Goal: Information Seeking & Learning: Learn about a topic

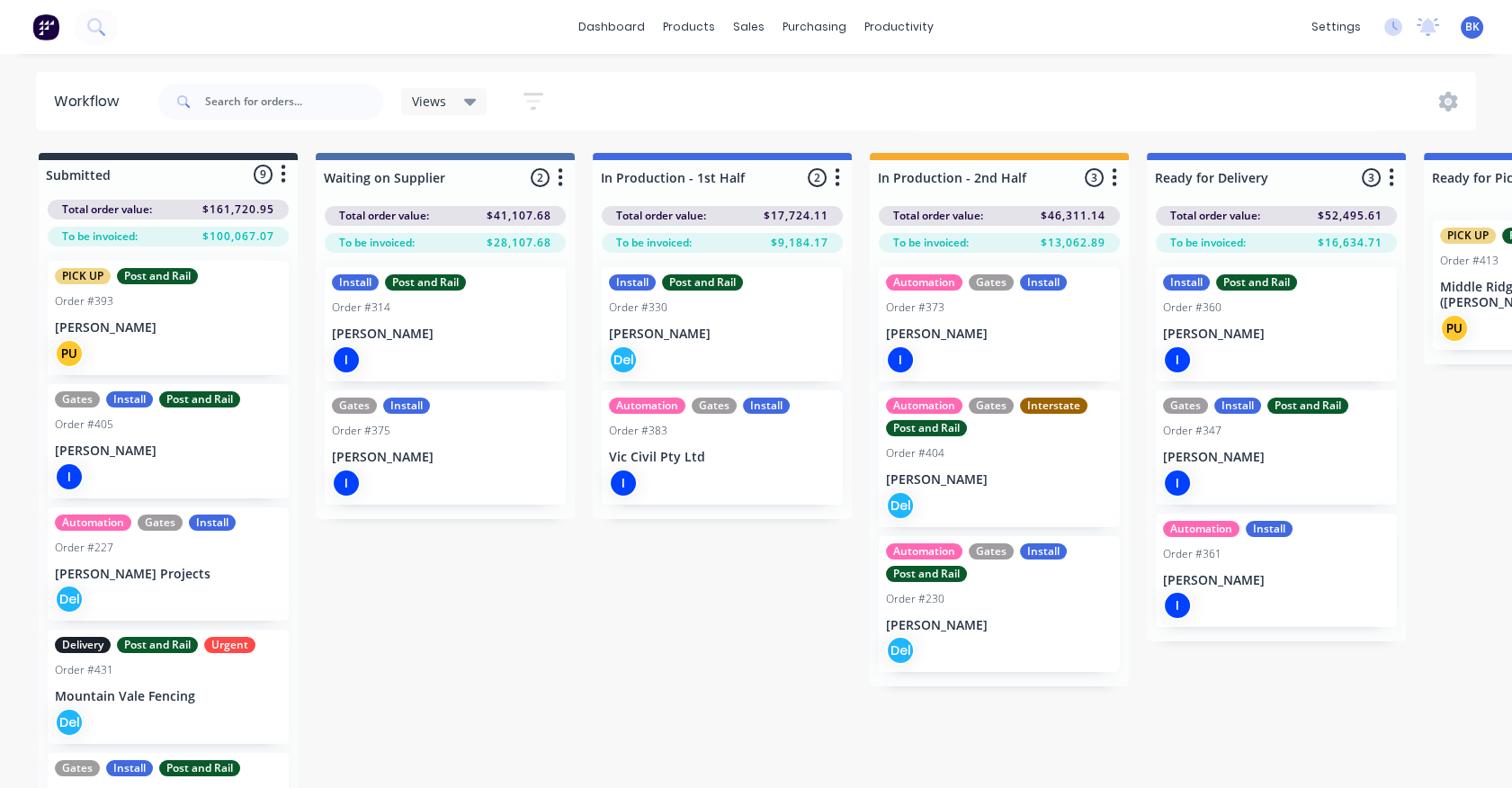
click at [474, 97] on icon at bounding box center [471, 101] width 13 height 19
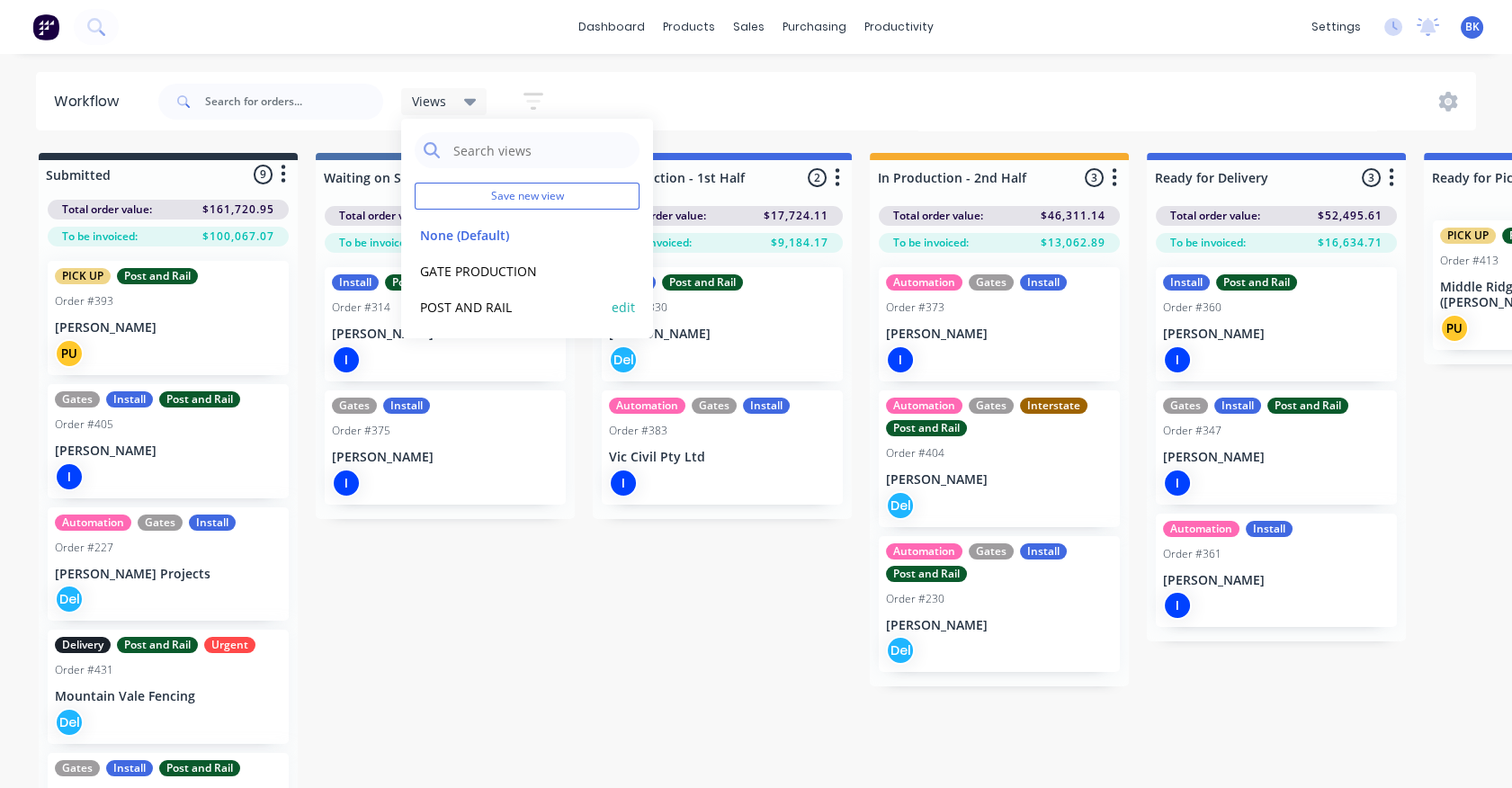
click at [477, 309] on button "POST AND RAIL" at bounding box center [510, 307] width 192 height 20
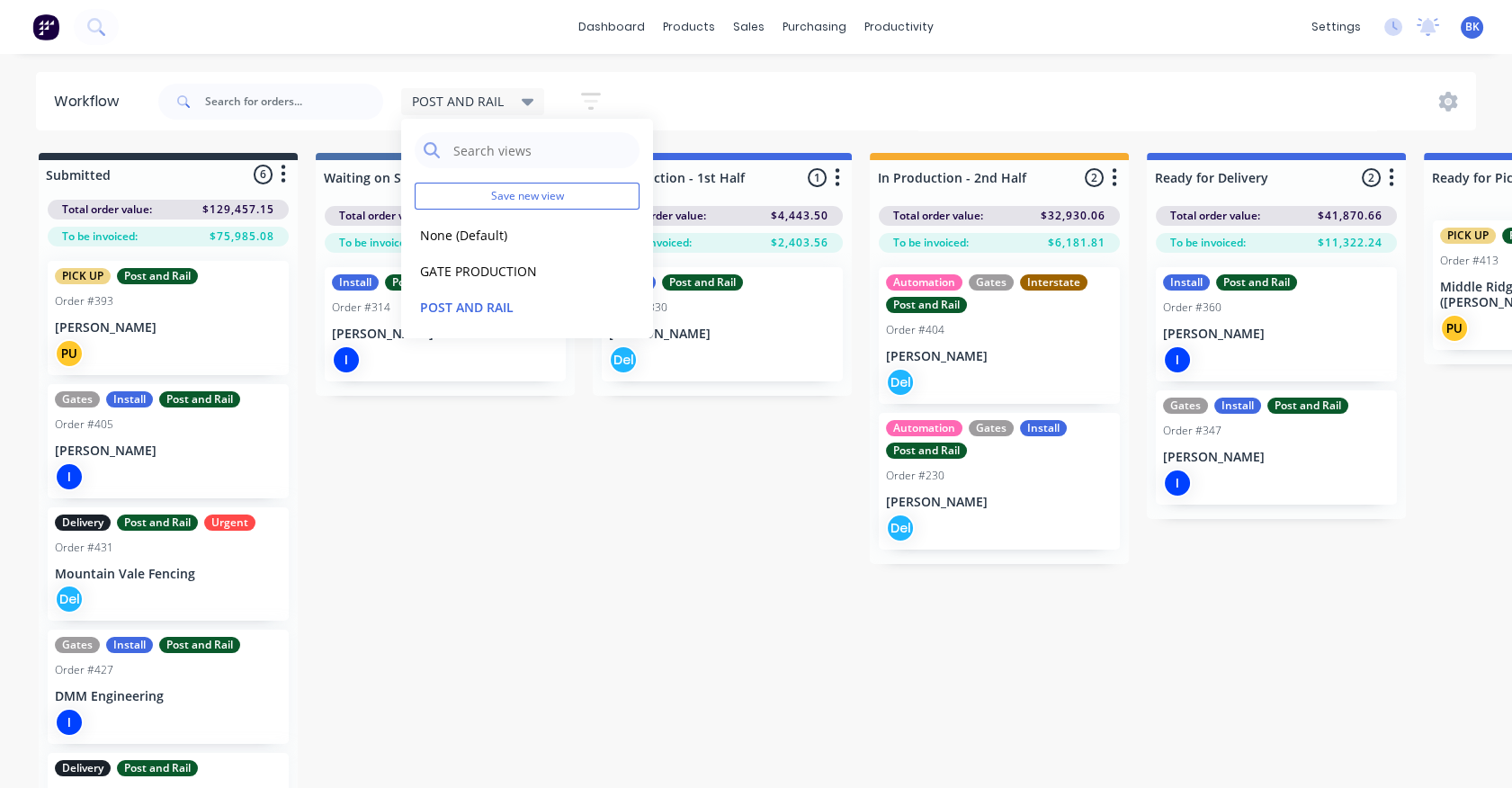
click at [503, 497] on div "Submitted 6 Status colour #273444 hex #273444 Save Cancel Summaries Total order…" at bounding box center [1095, 485] width 2217 height 665
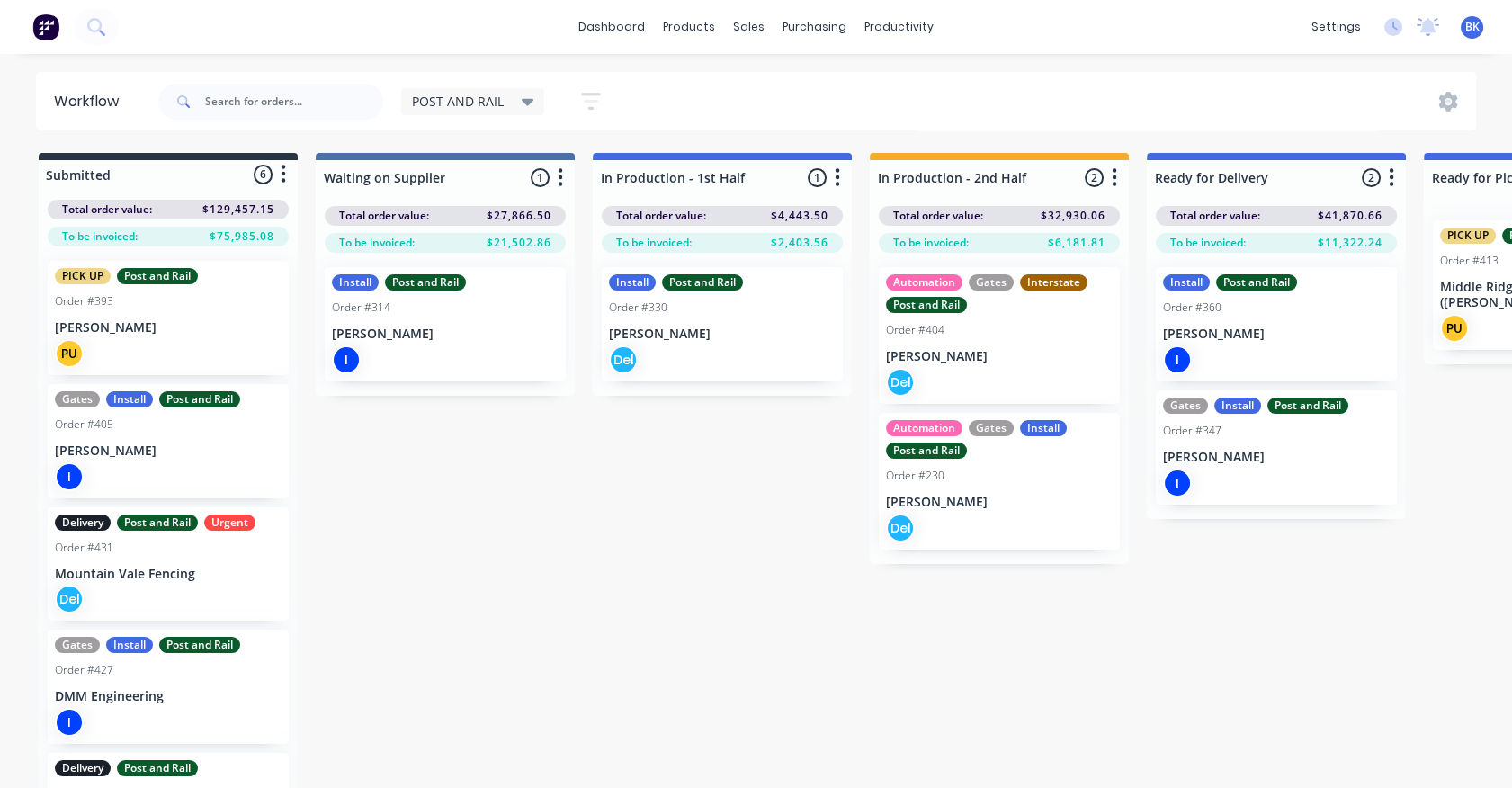
click at [134, 453] on p "[PERSON_NAME]" at bounding box center [168, 450] width 227 height 16
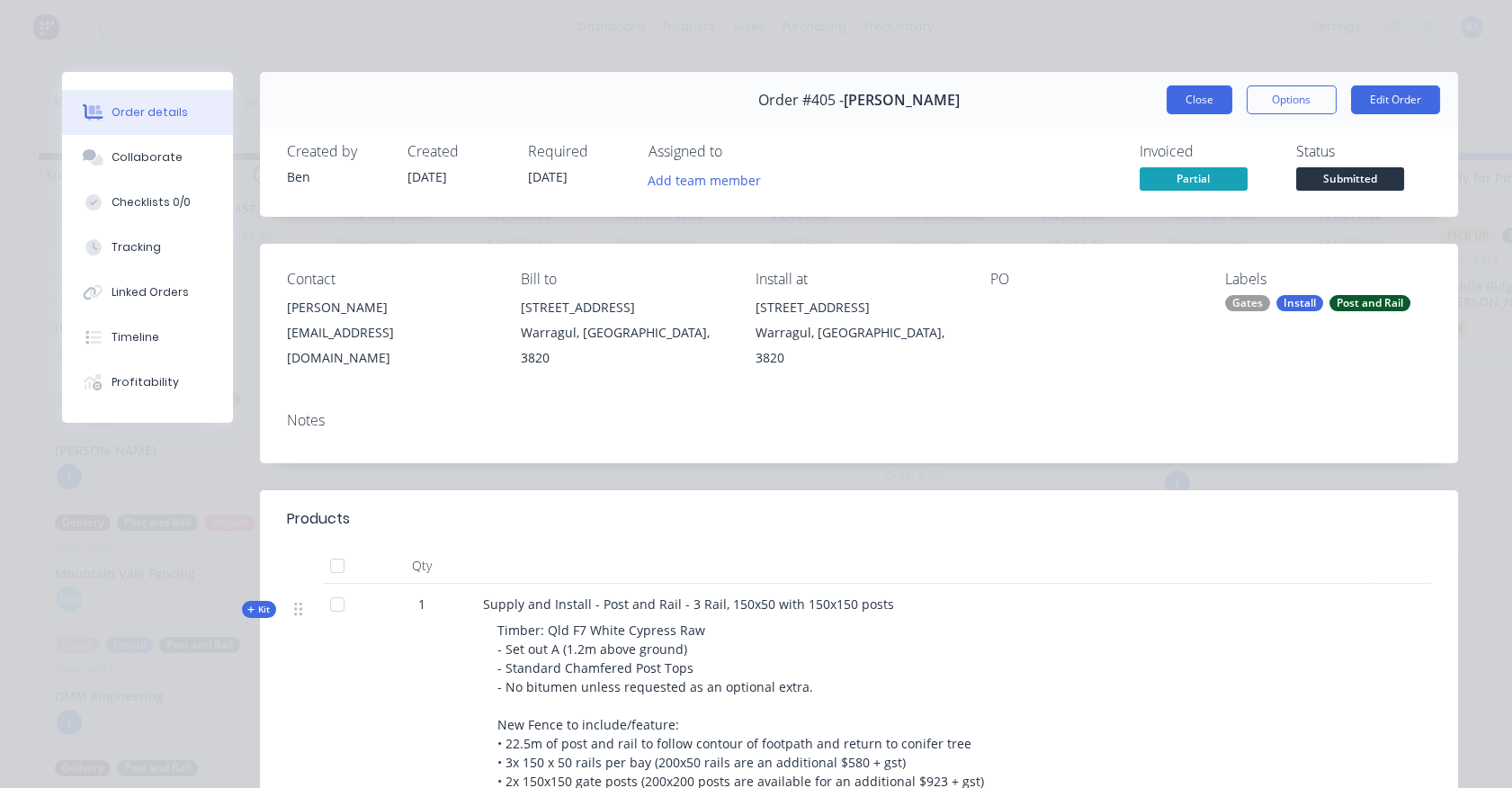
click at [1191, 98] on button "Close" at bounding box center [1199, 100] width 66 height 29
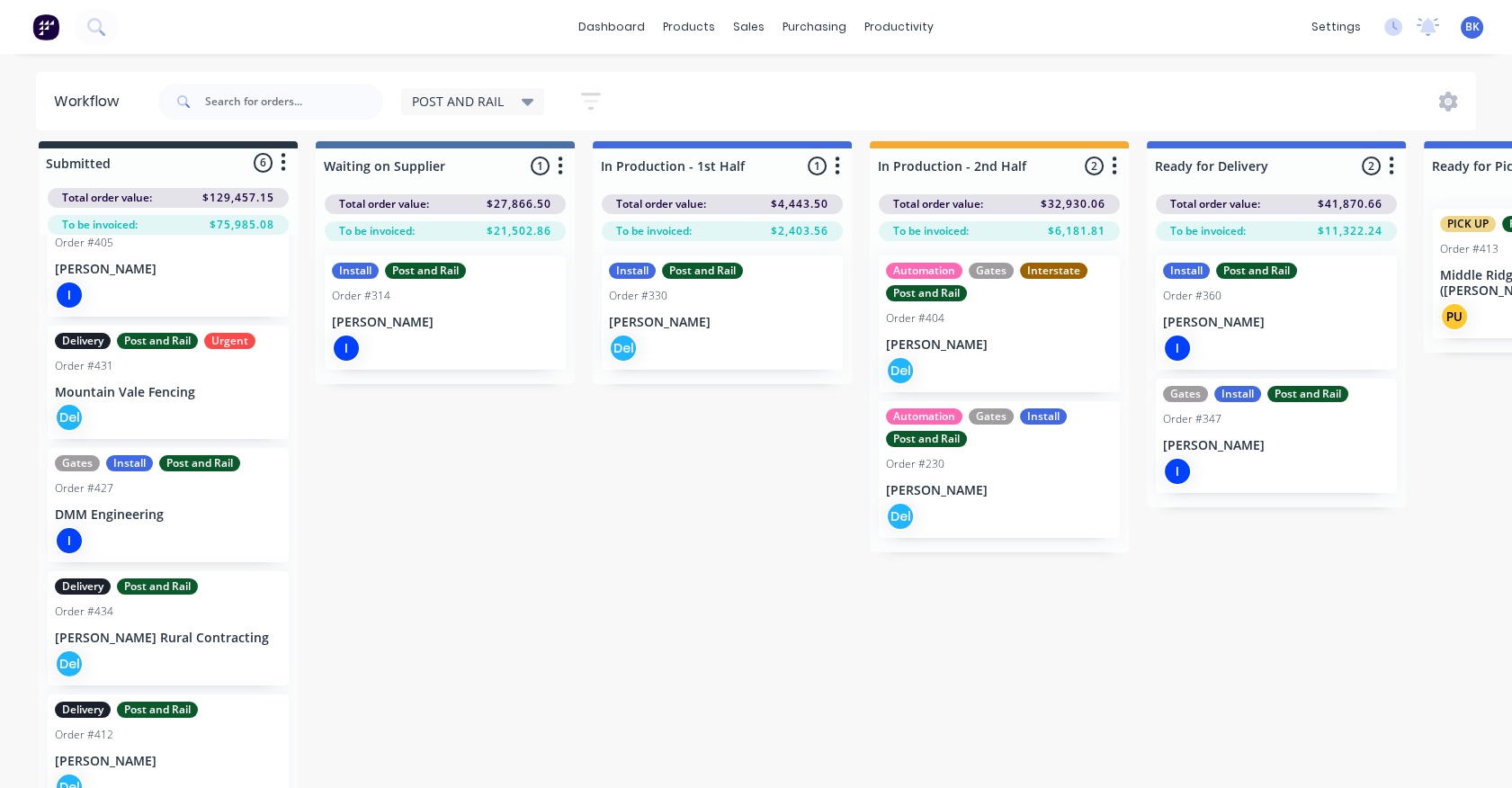
scroll to position [170, 0]
click at [180, 632] on p "[PERSON_NAME] Rural Contracting" at bounding box center [168, 638] width 227 height 16
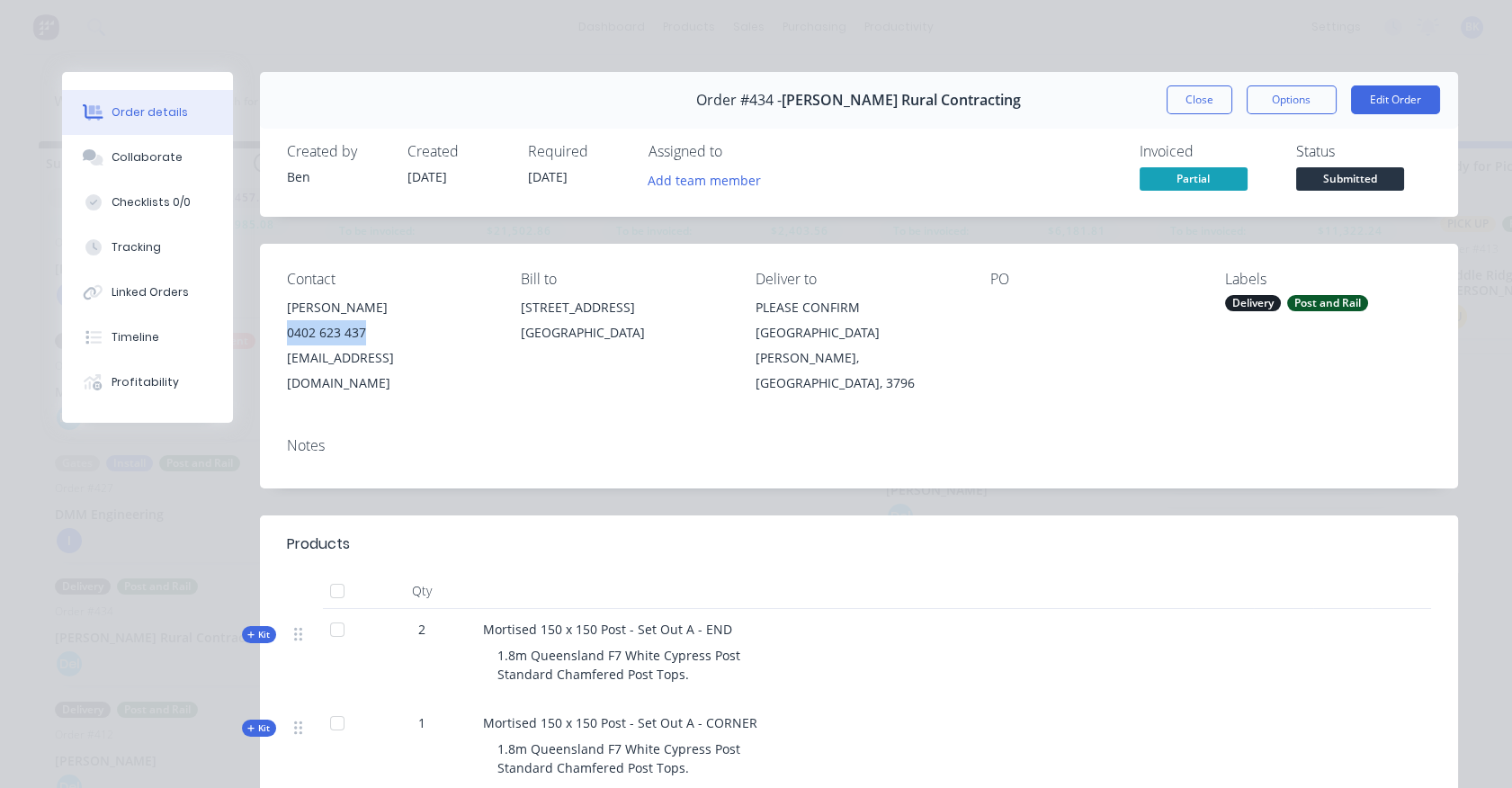
copy div "0402 623 437"
drag, startPoint x: 361, startPoint y: 331, endPoint x: 275, endPoint y: 331, distance: 86.0
click at [275, 331] on div "Contact [PERSON_NAME] [PHONE_NUMBER] [EMAIL_ADDRESS][DOMAIN_NAME] Bill to [STRE…" at bounding box center [859, 333] width 1198 height 179
click at [1205, 100] on button "Close" at bounding box center [1199, 100] width 66 height 29
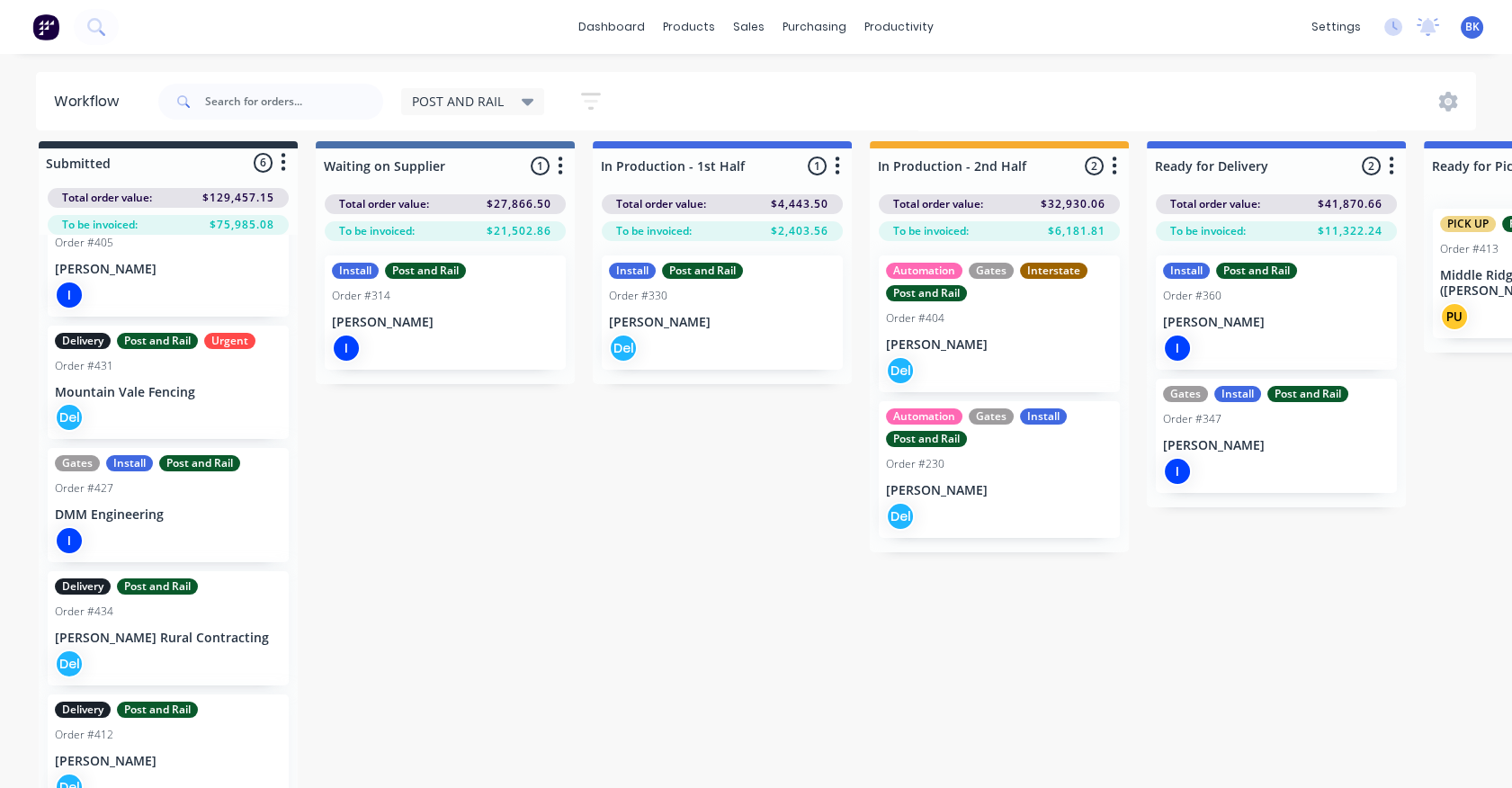
click at [958, 344] on p "[PERSON_NAME]" at bounding box center [1000, 344] width 227 height 16
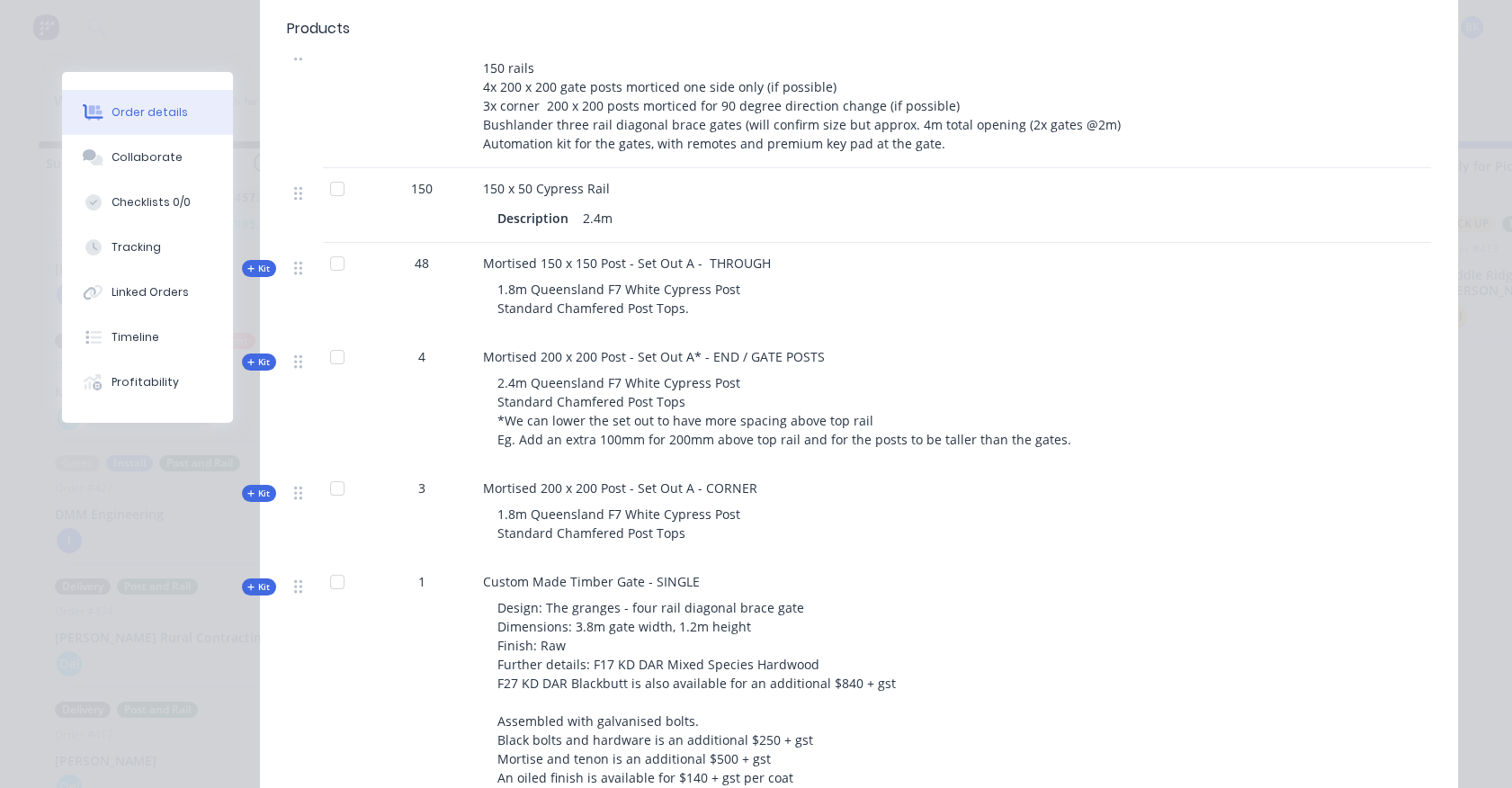
scroll to position [0, 0]
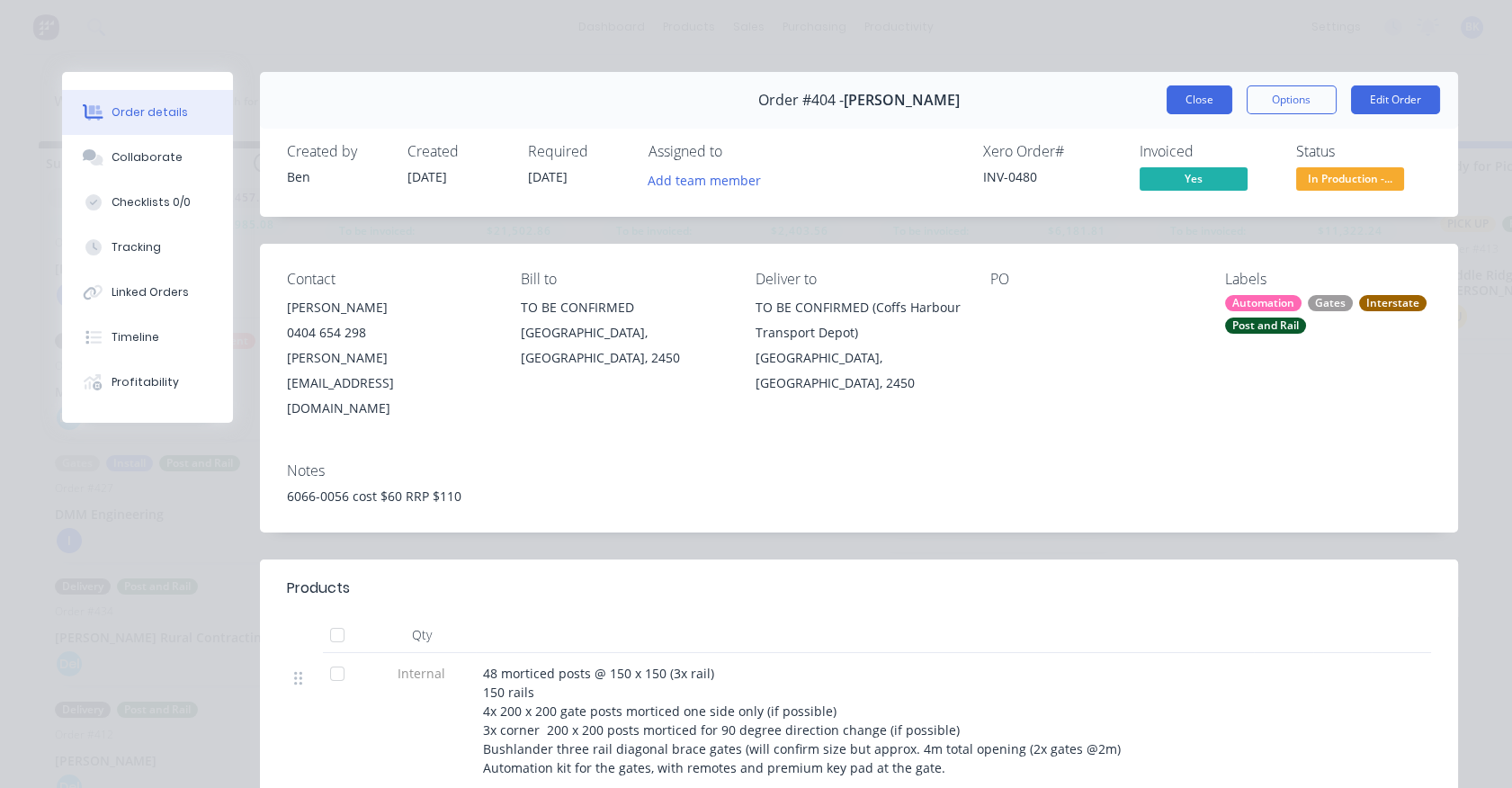
click at [1187, 93] on button "Close" at bounding box center [1199, 100] width 66 height 29
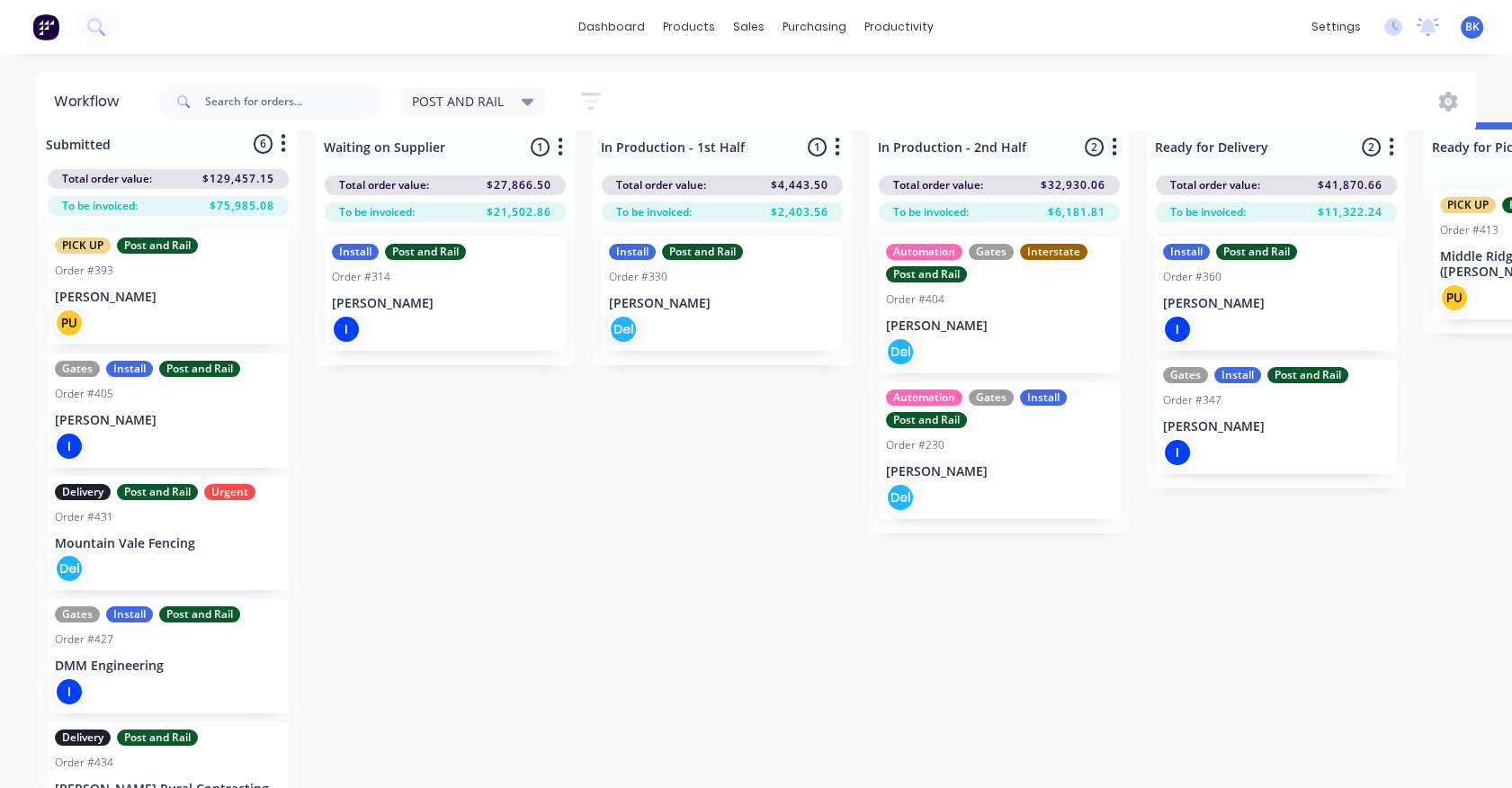
click at [418, 315] on div "I" at bounding box center [446, 328] width 227 height 29
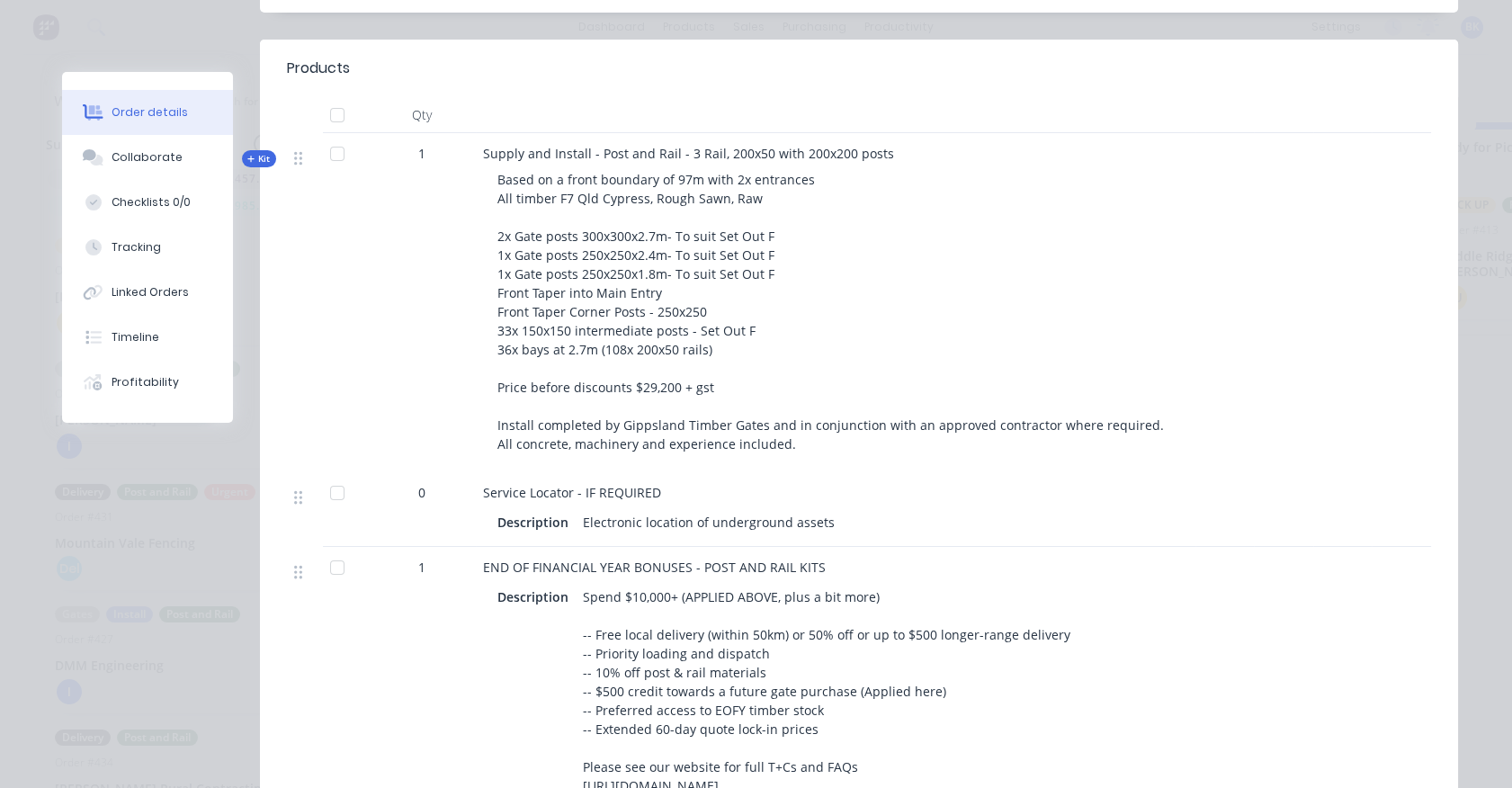
scroll to position [474, 0]
click at [252, 153] on span "Kit" at bounding box center [258, 160] width 23 height 14
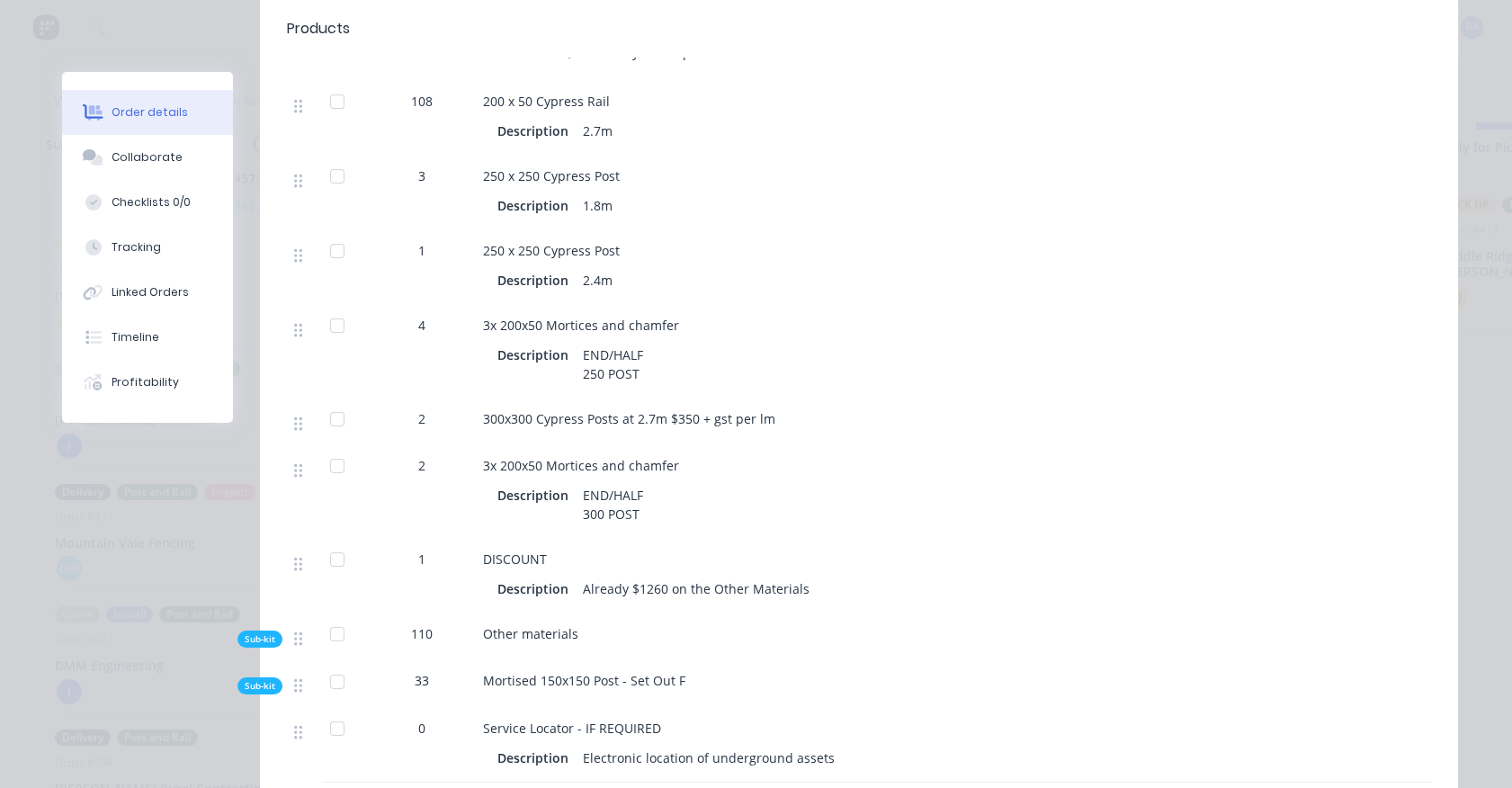
scroll to position [878, 0]
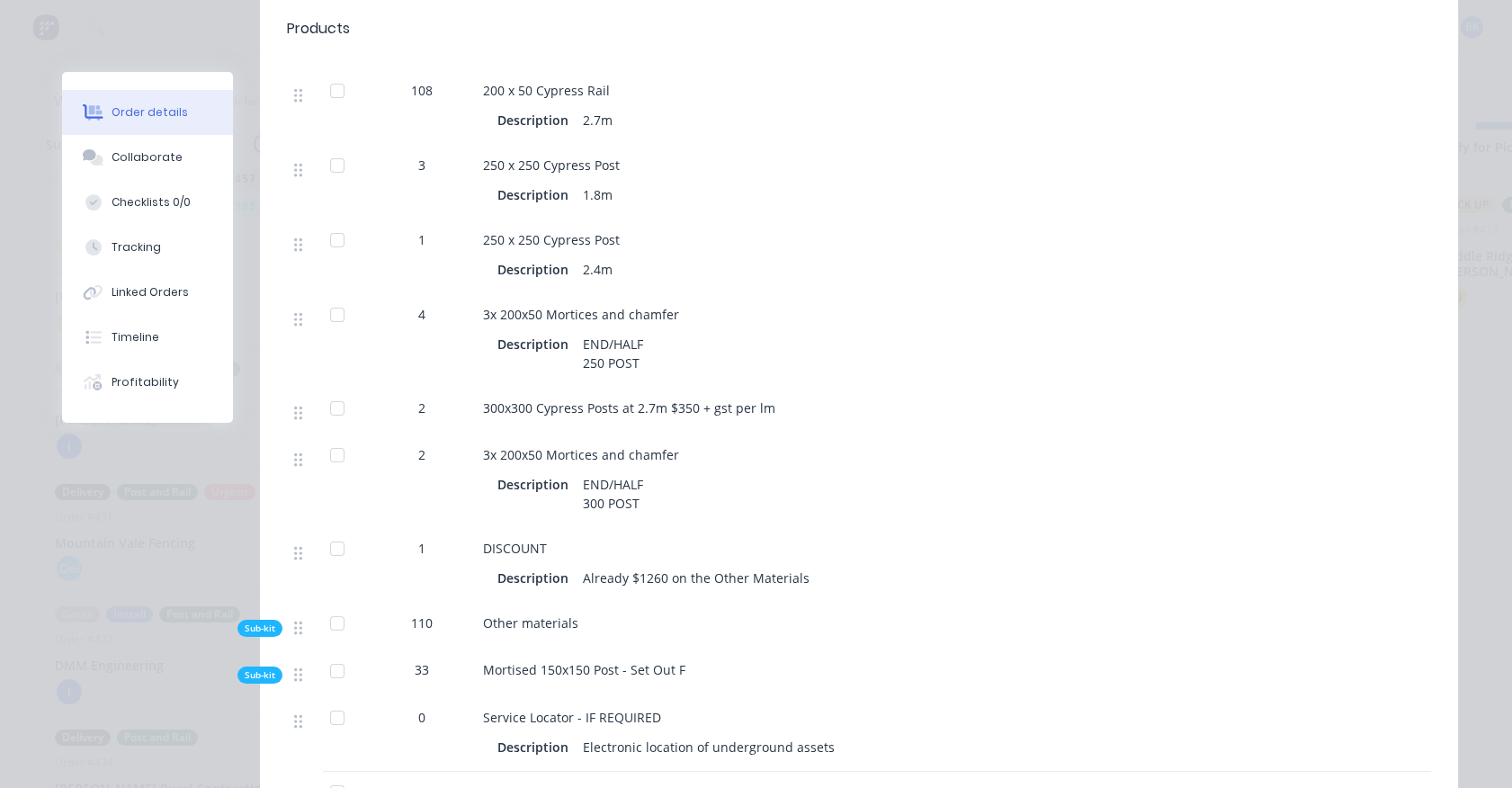
click at [258, 668] on span "Sub-kit" at bounding box center [259, 675] width 30 height 14
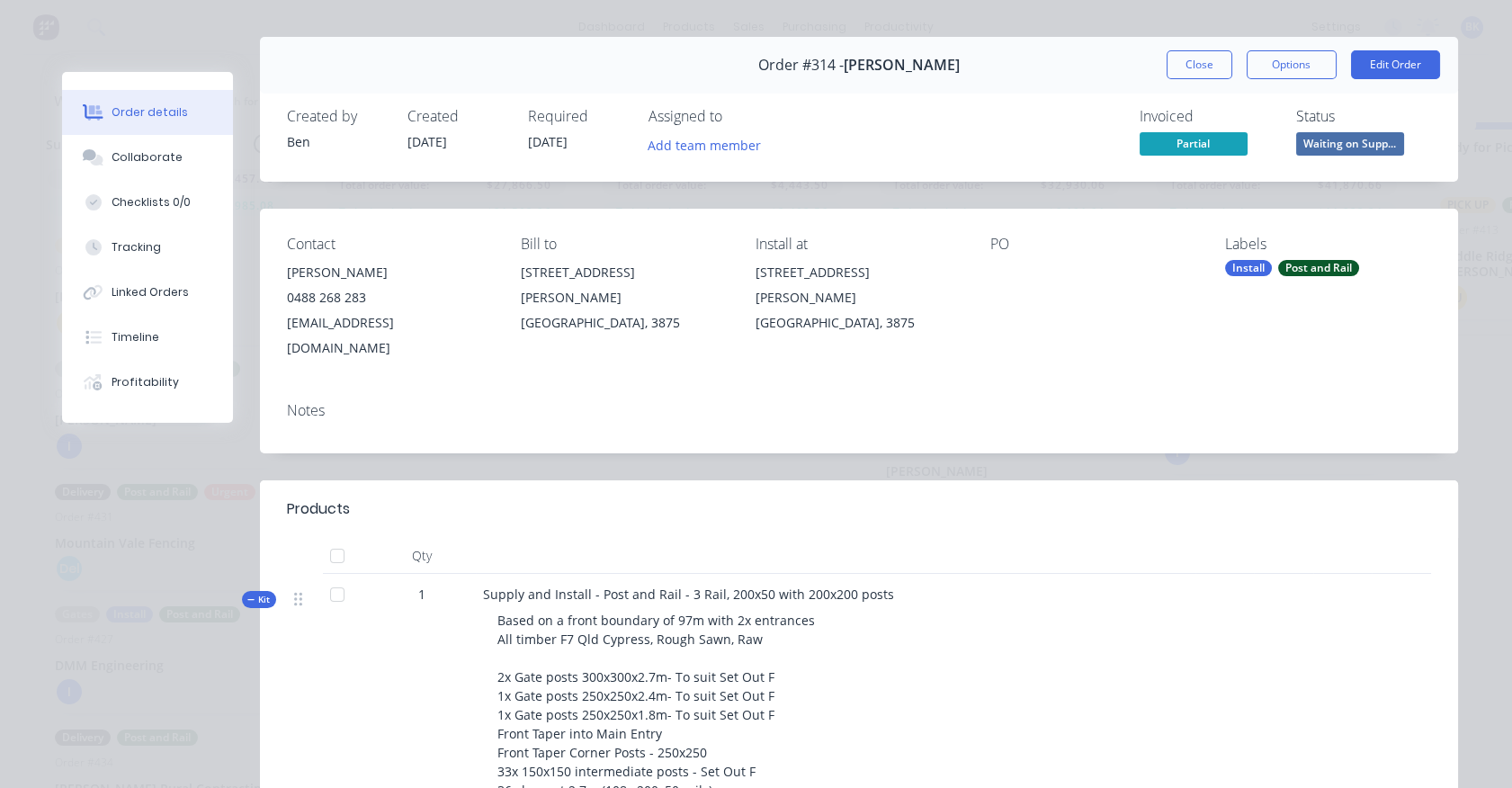
scroll to position [0, 0]
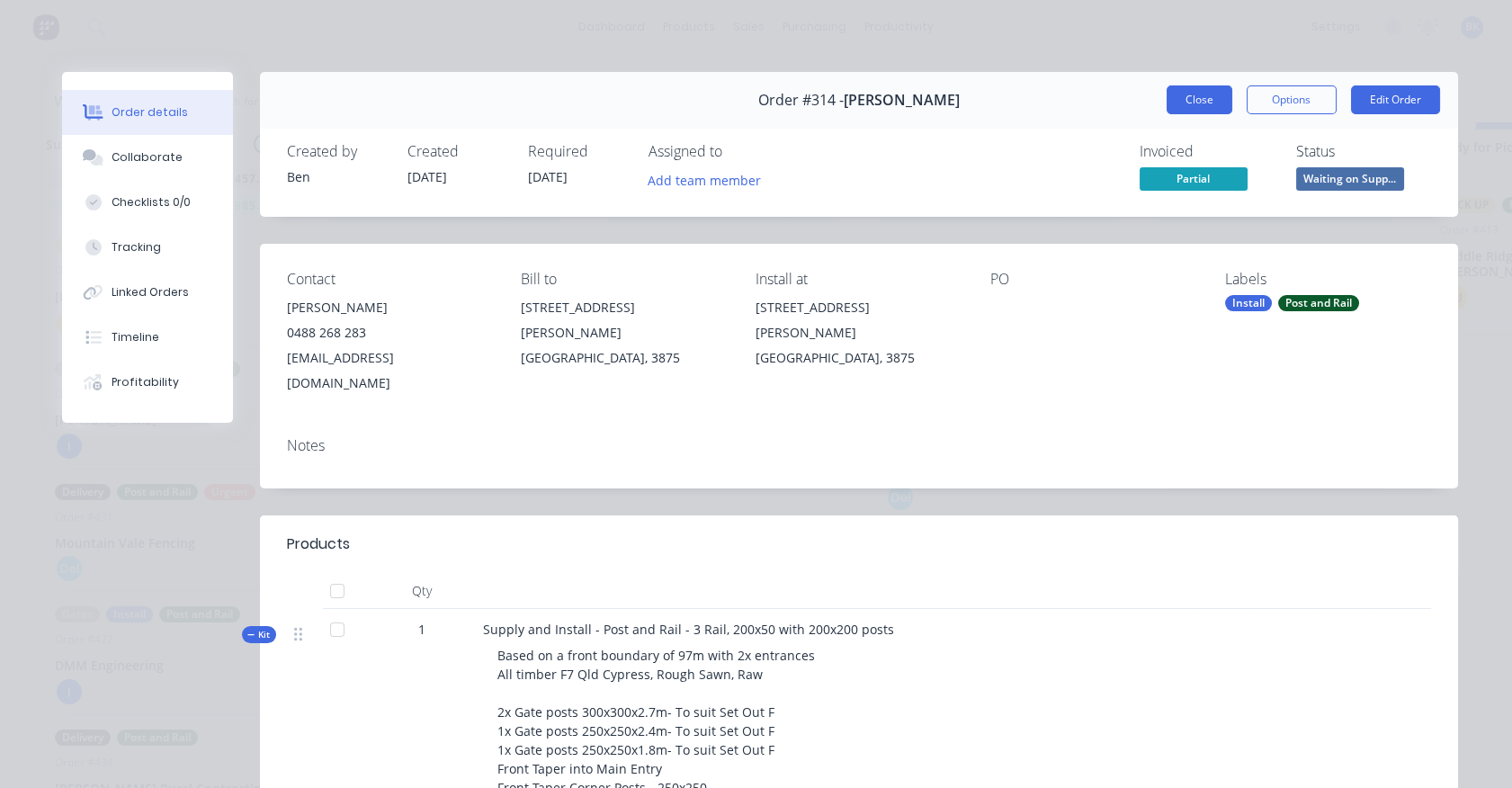
click at [1185, 108] on button "Close" at bounding box center [1199, 100] width 66 height 29
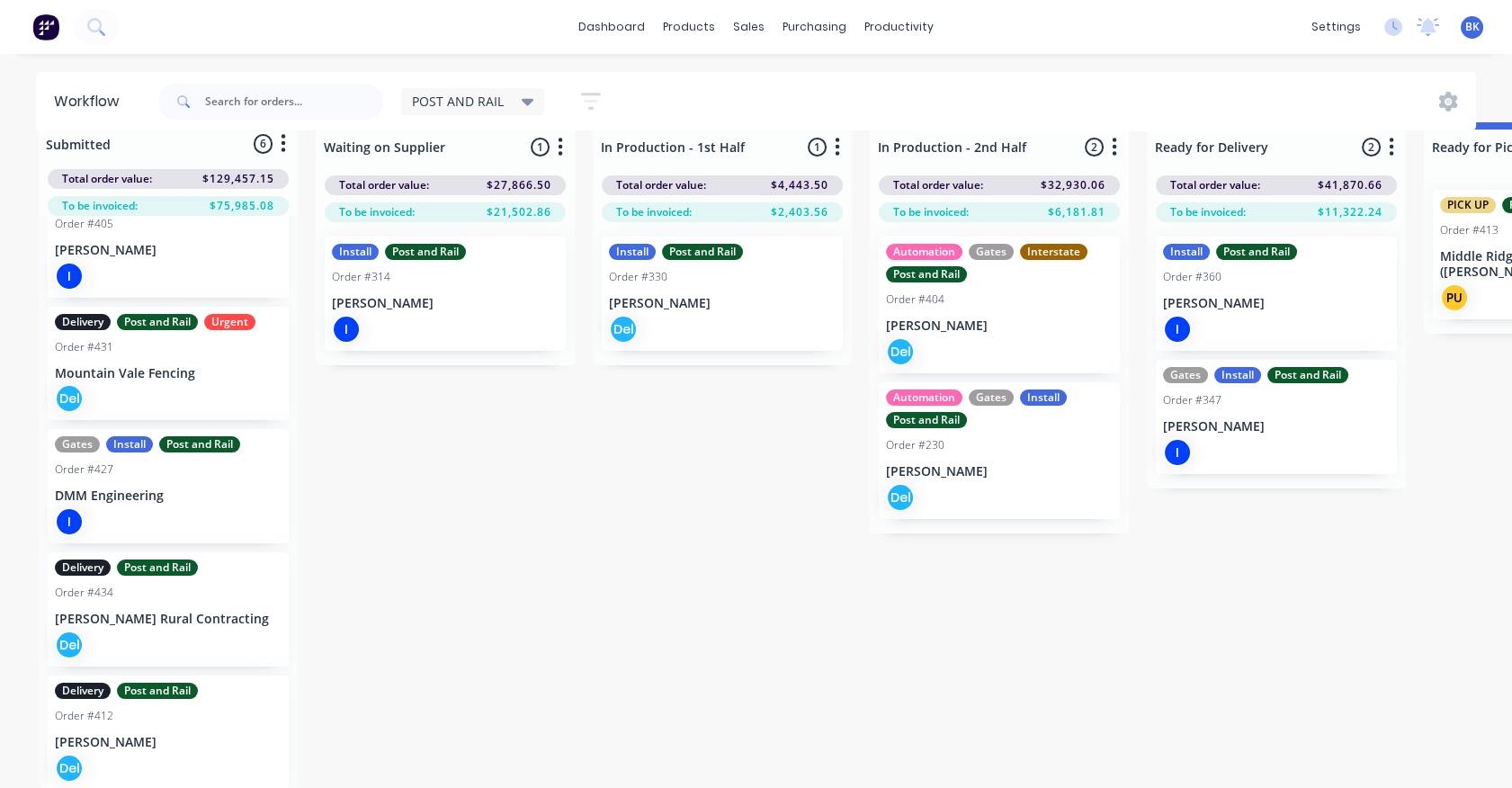
scroll to position [169, 0]
click at [701, 296] on div "Install Post and Rail Order #330 [PERSON_NAME] Del" at bounding box center [722, 293] width 241 height 114
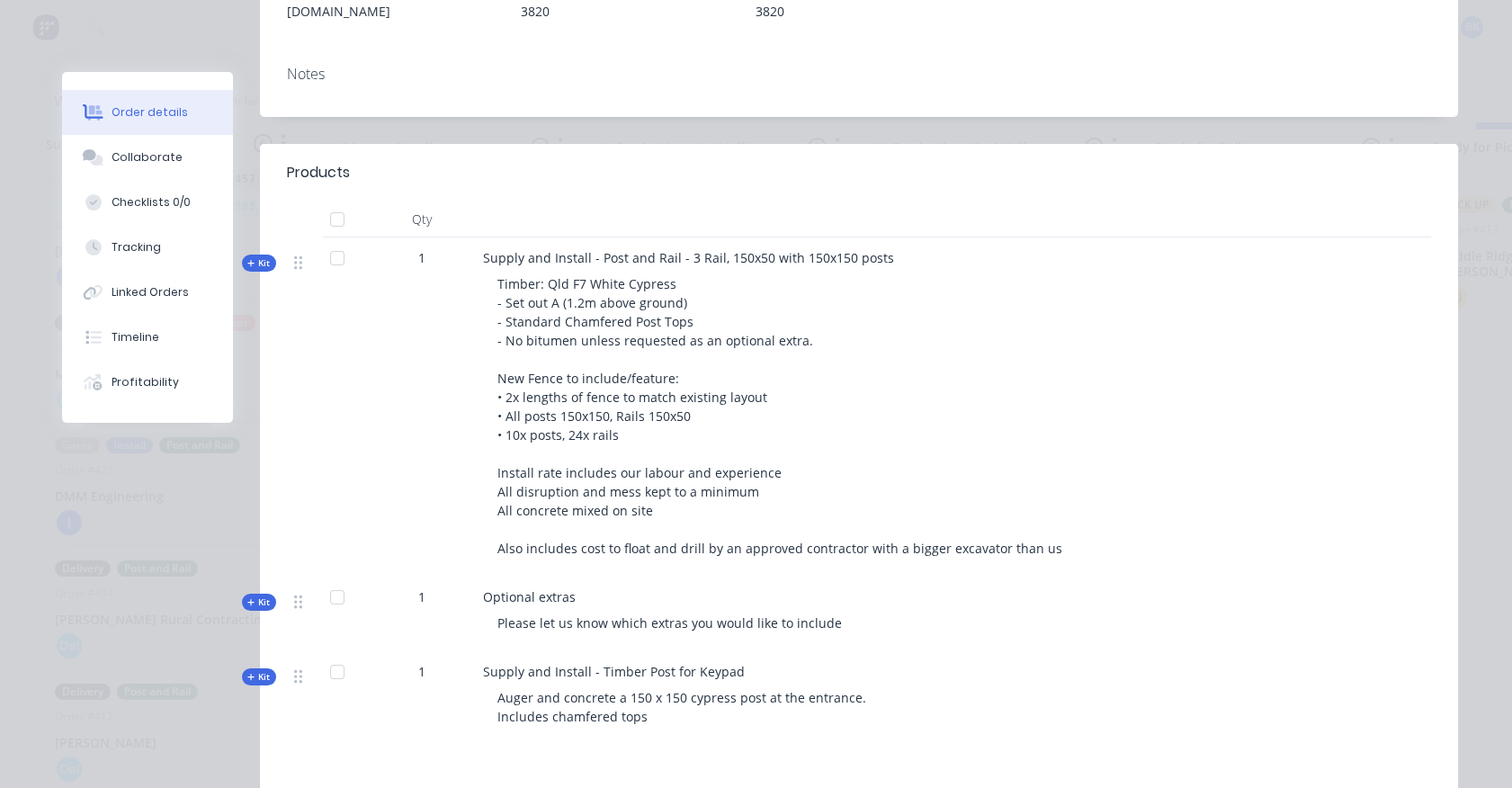
scroll to position [371, 0]
click at [250, 209] on div "Order details Collaborate Checklists 0/0 Tracking Linked Orders Timeline Profit…" at bounding box center [161, 247] width 198 height 351
click at [250, 257] on span "Kit" at bounding box center [258, 263] width 23 height 14
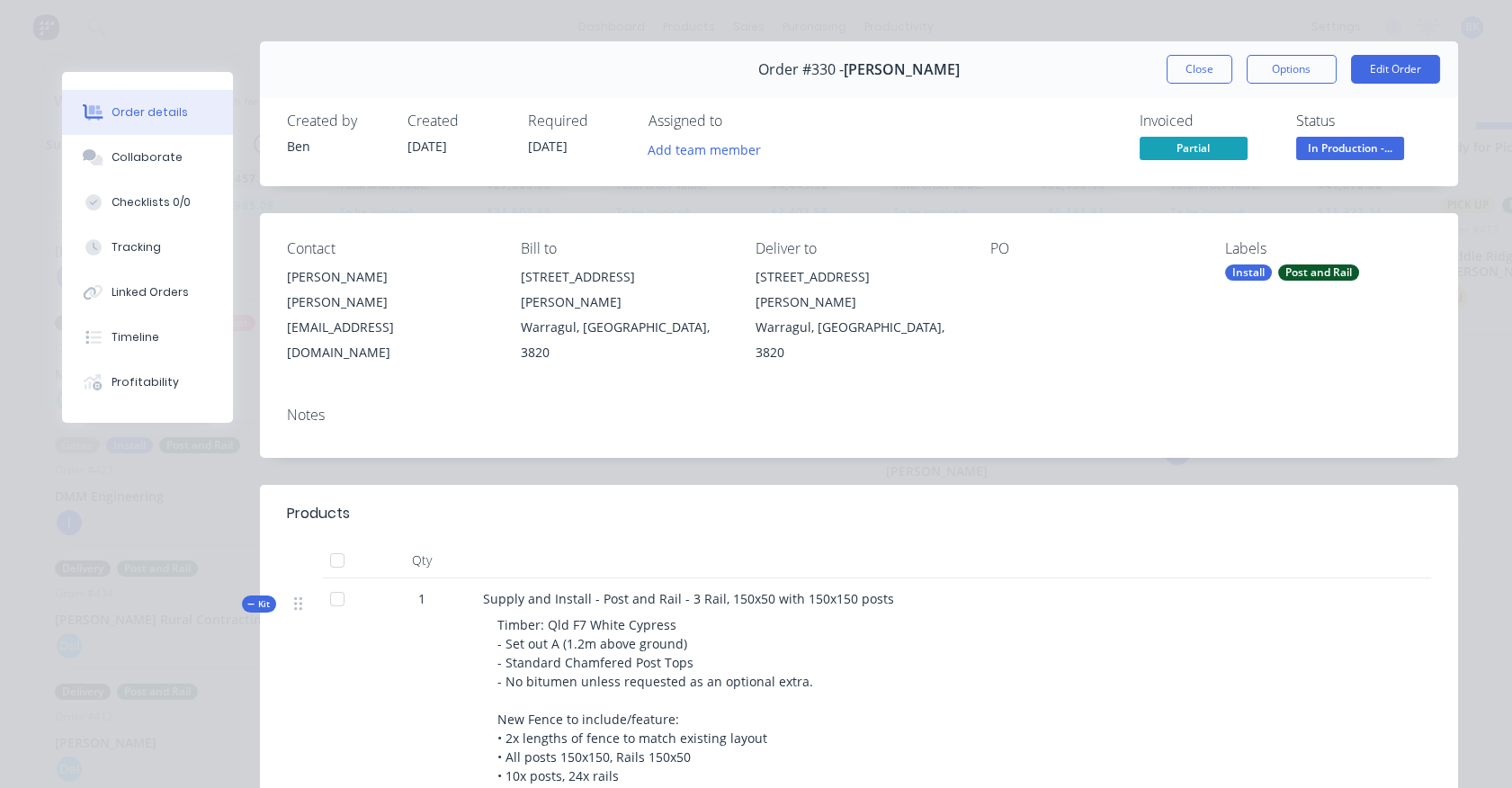
scroll to position [0, 0]
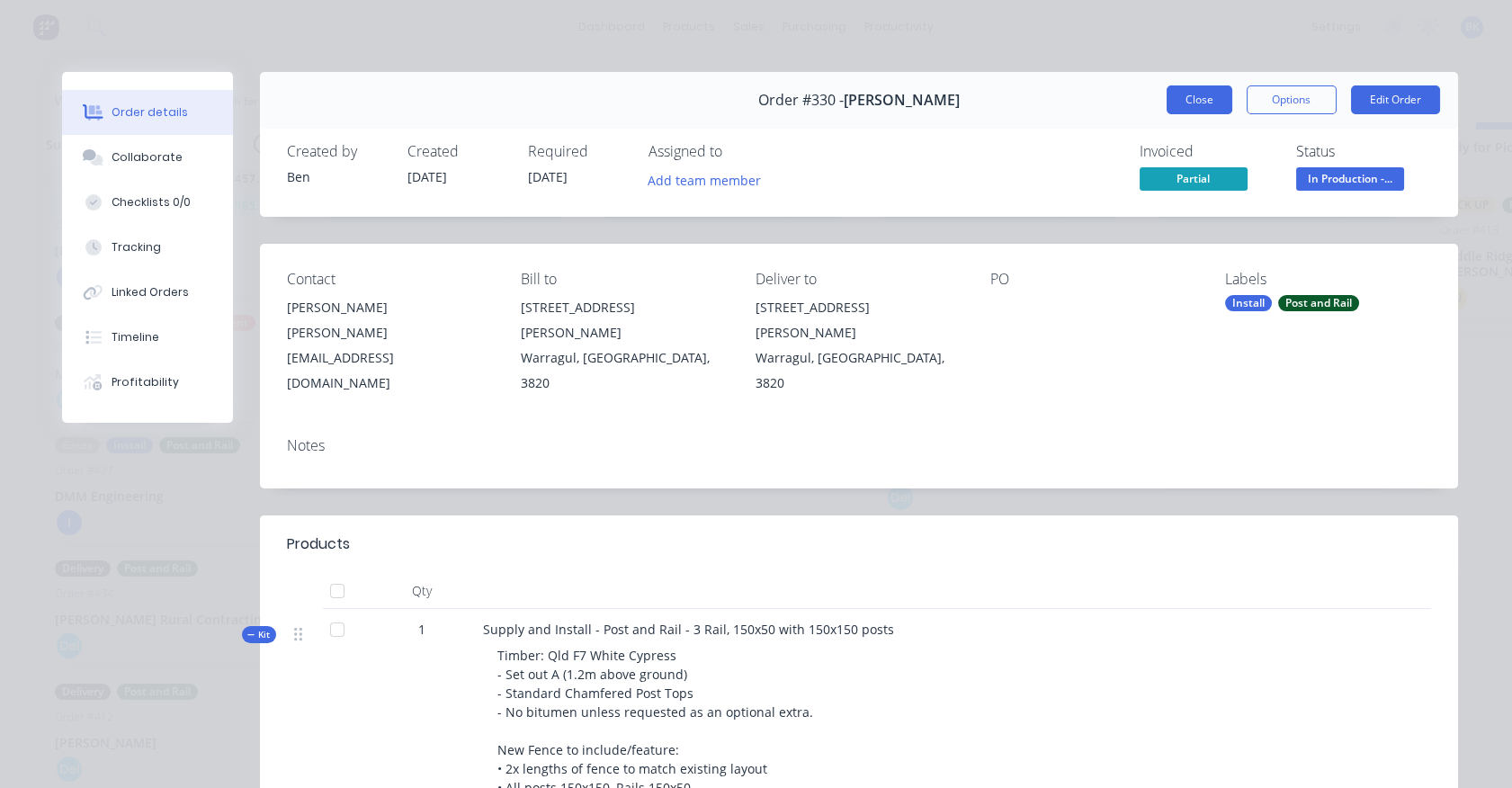
click at [1185, 97] on button "Close" at bounding box center [1199, 100] width 66 height 29
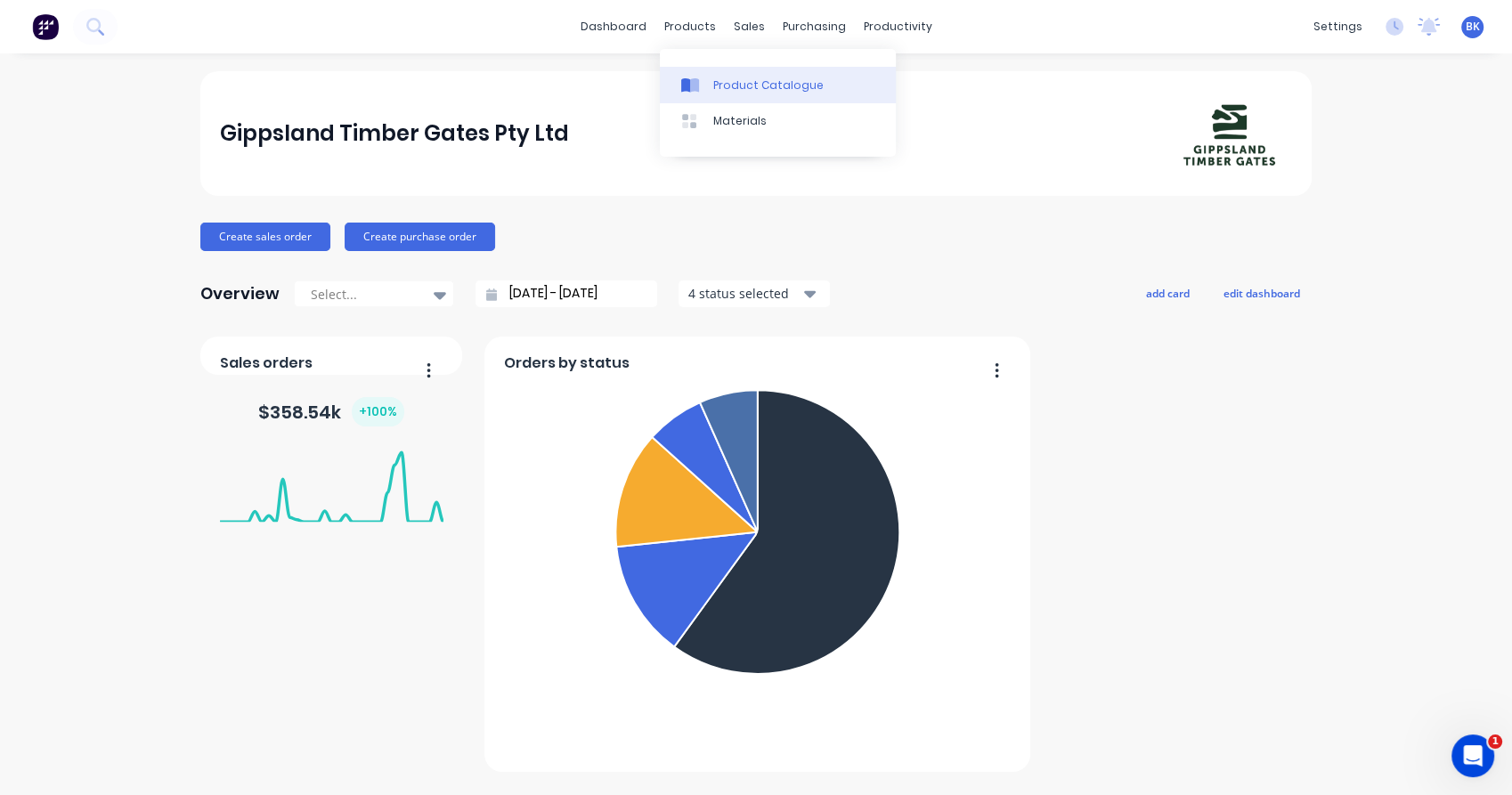
click at [699, 76] on link "Product Catalogue" at bounding box center [777, 84] width 236 height 36
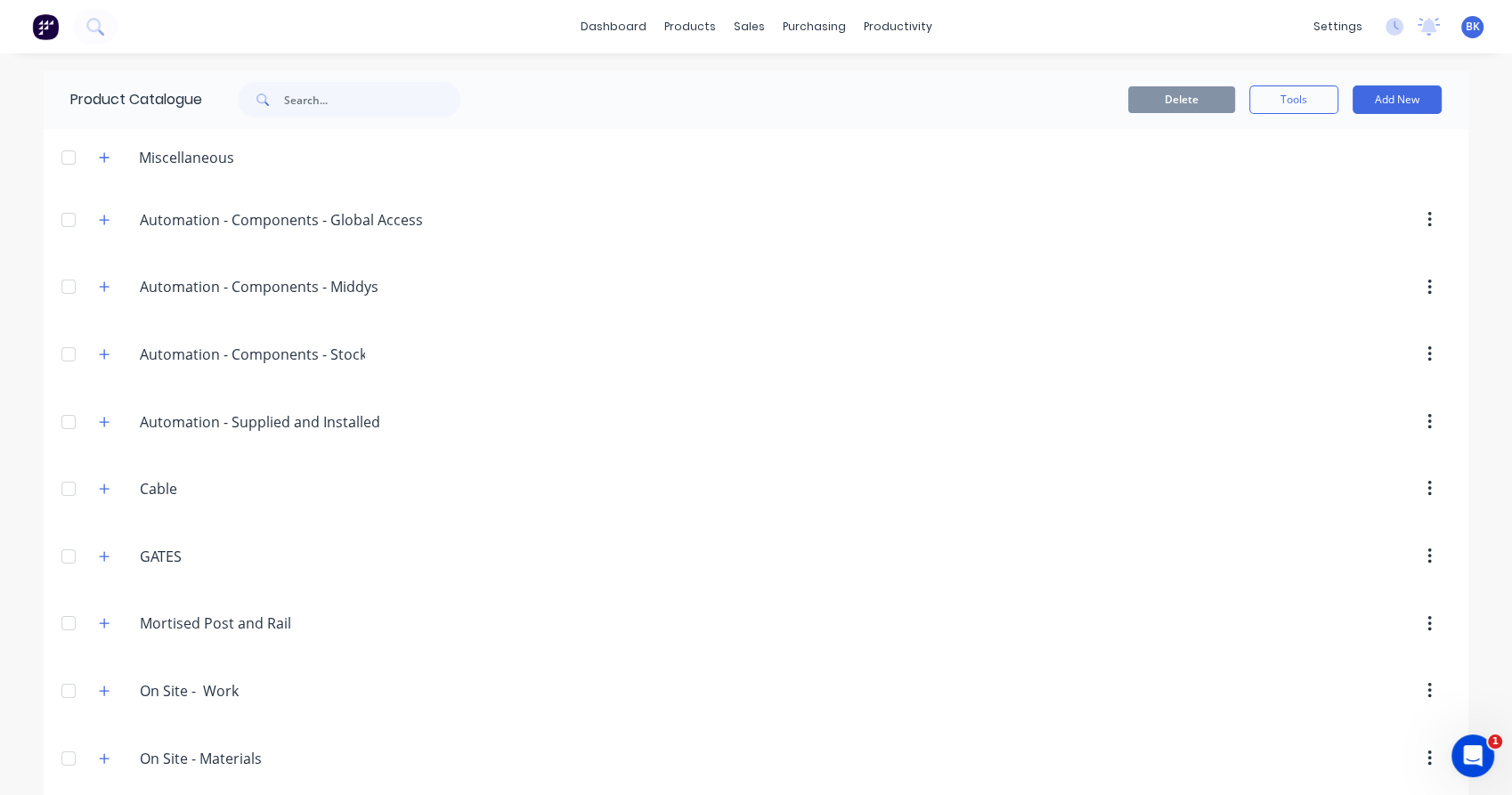
scroll to position [384, 0]
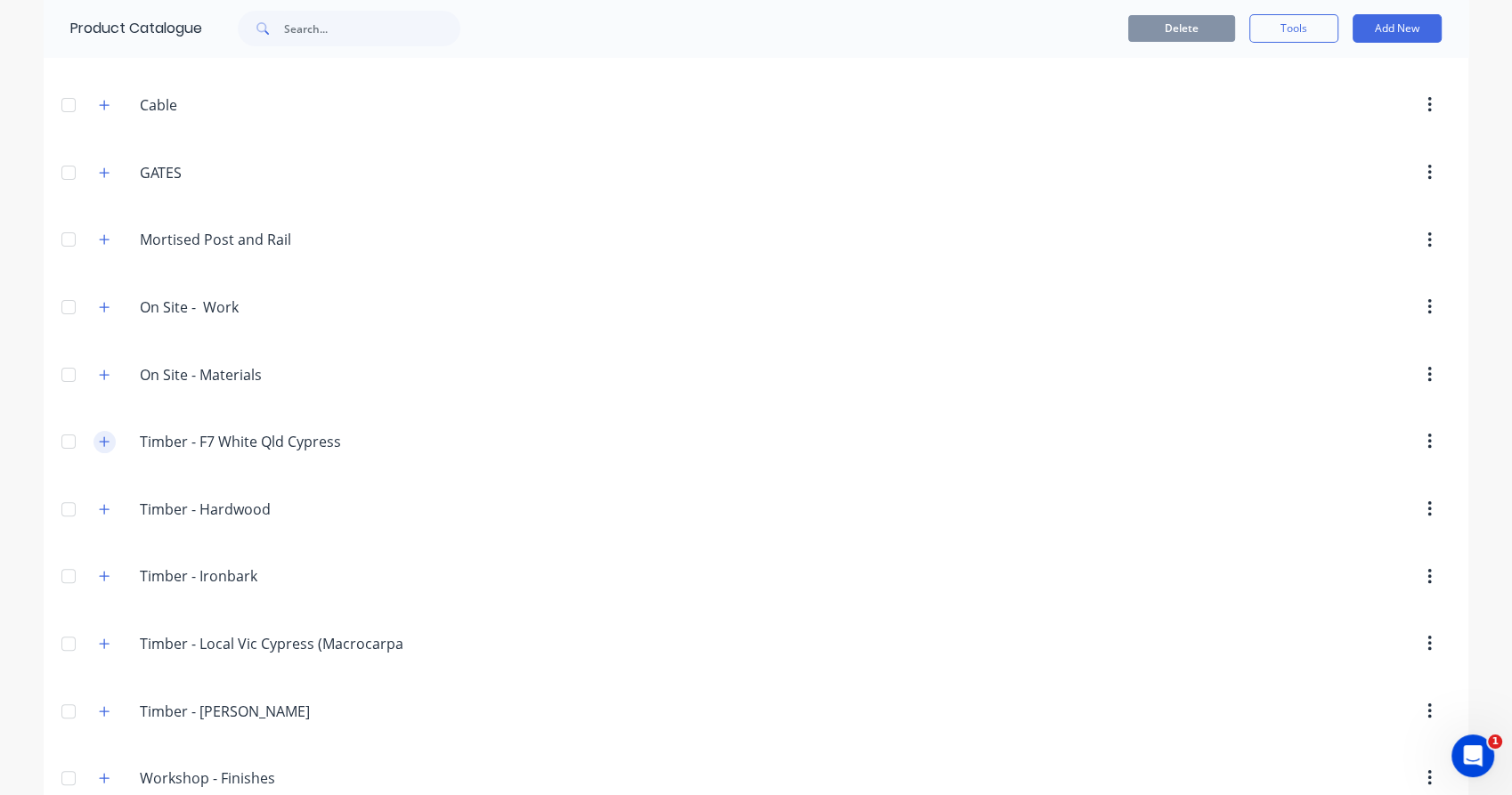
click at [99, 442] on icon "button" at bounding box center [104, 441] width 11 height 13
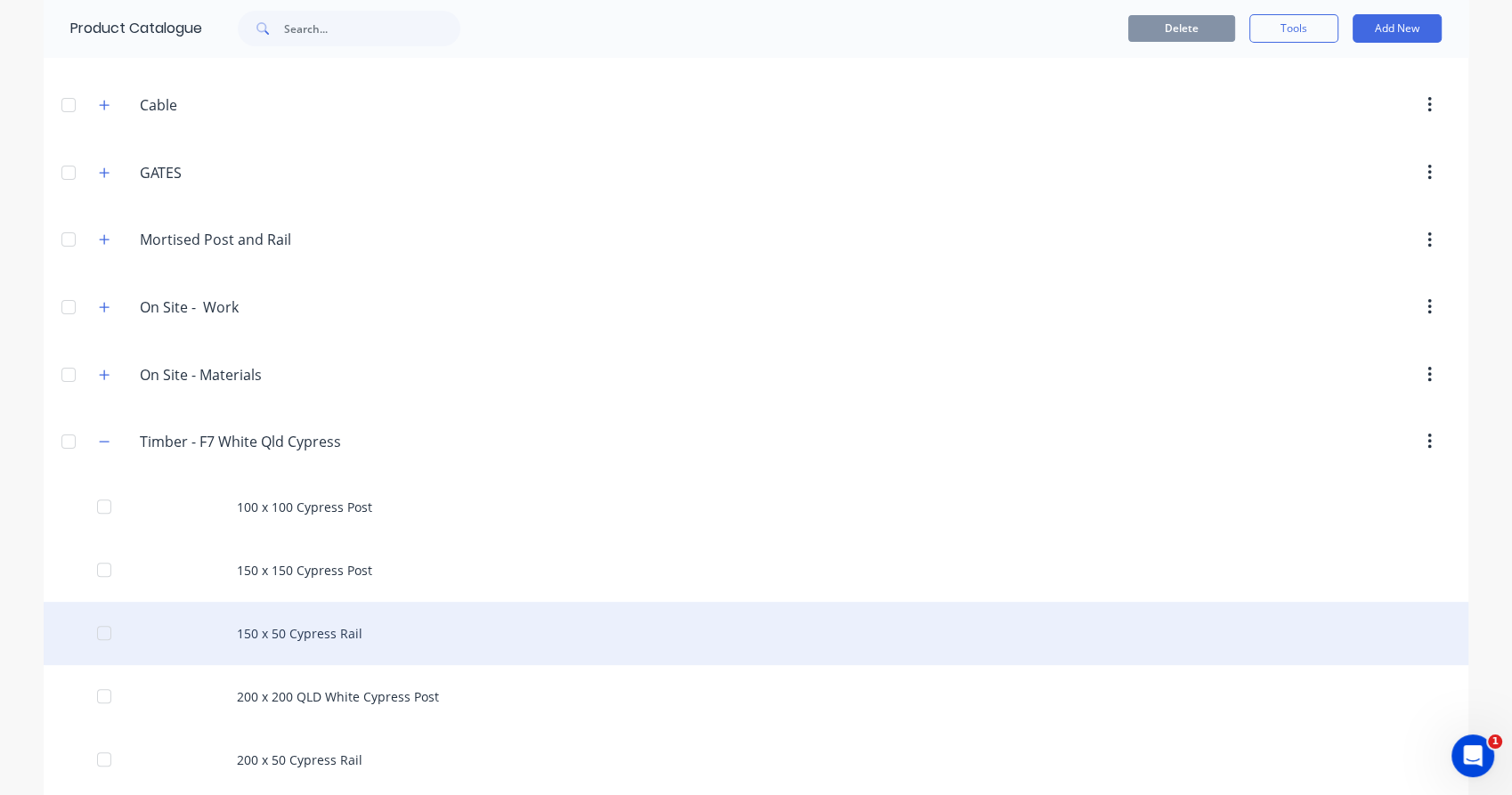
click at [329, 632] on div "150 x 50 Cypress Rail" at bounding box center [756, 633] width 1424 height 63
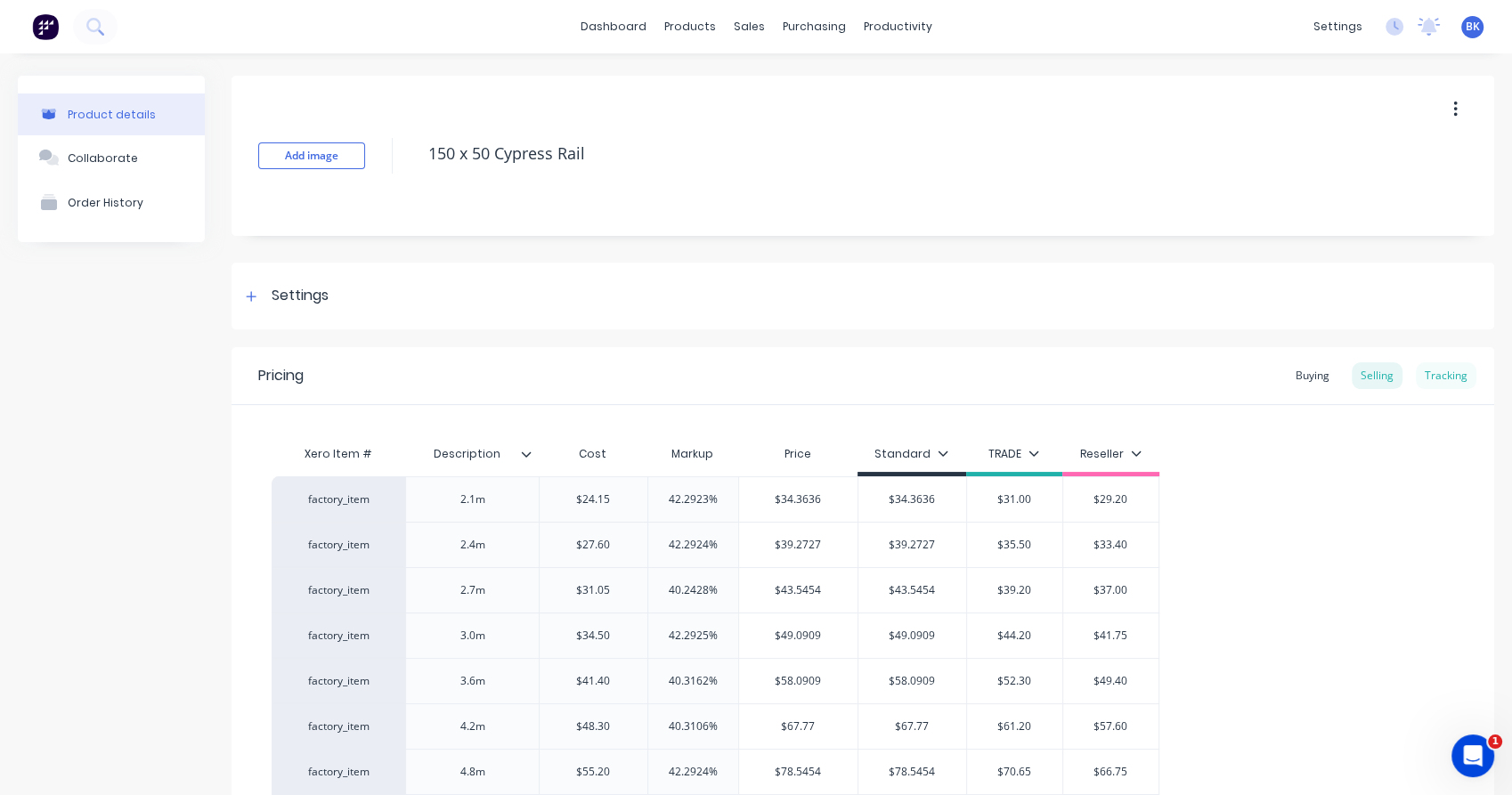
click at [1422, 370] on div "Tracking" at bounding box center [1445, 376] width 60 height 26
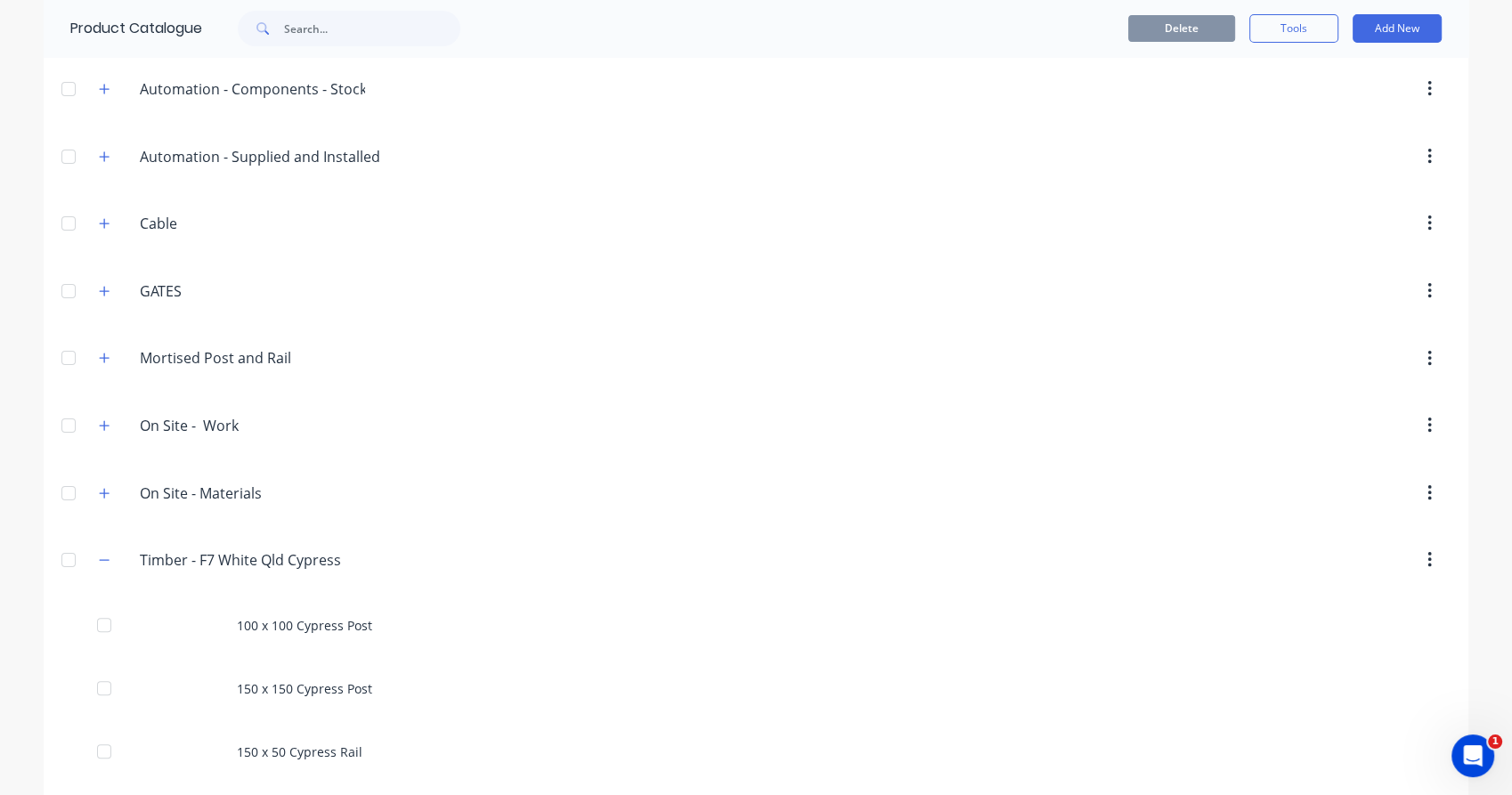
scroll to position [450, 0]
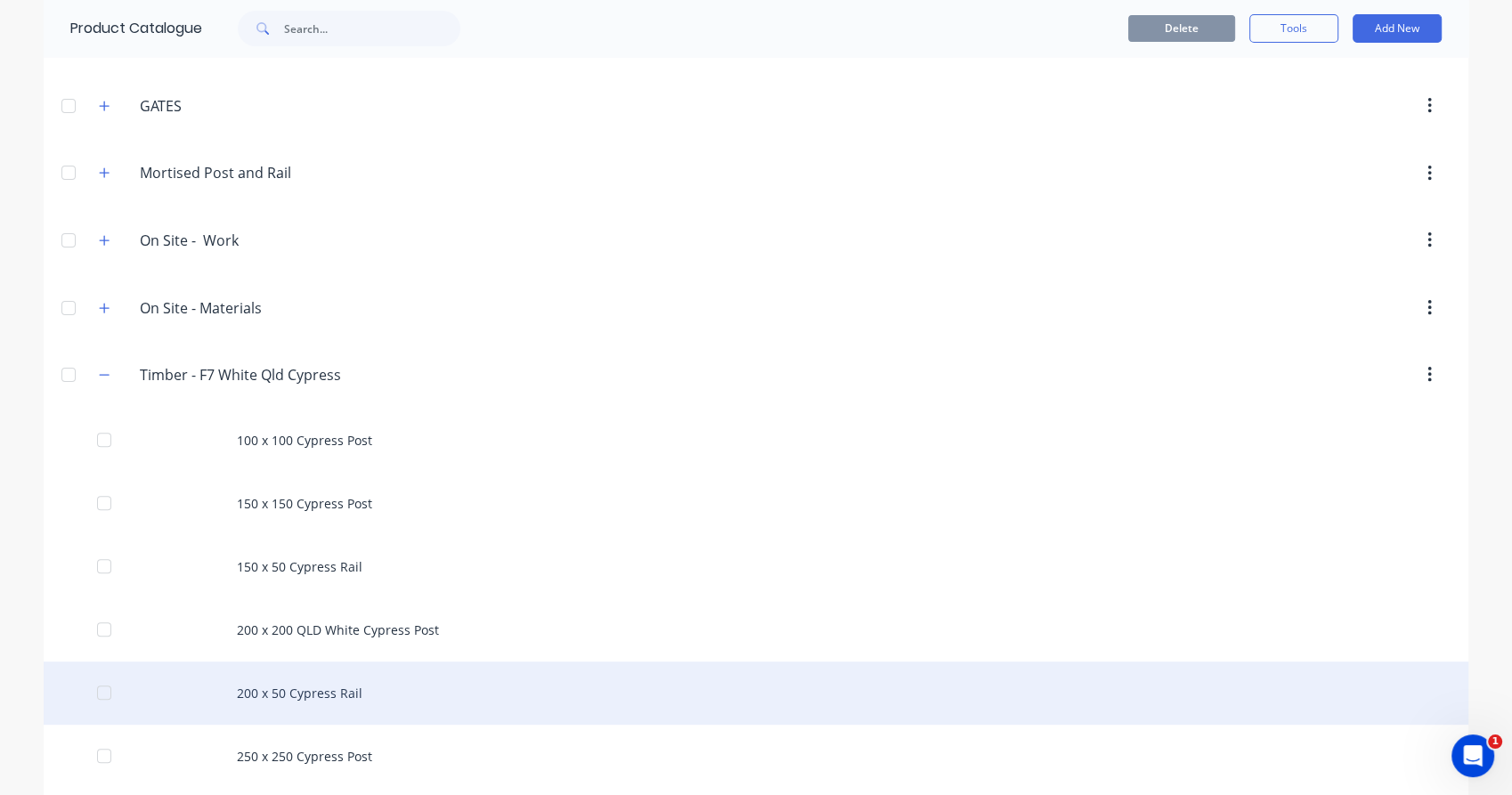
click at [300, 689] on div "200 x 50 Cypress Rail" at bounding box center [756, 693] width 1424 height 63
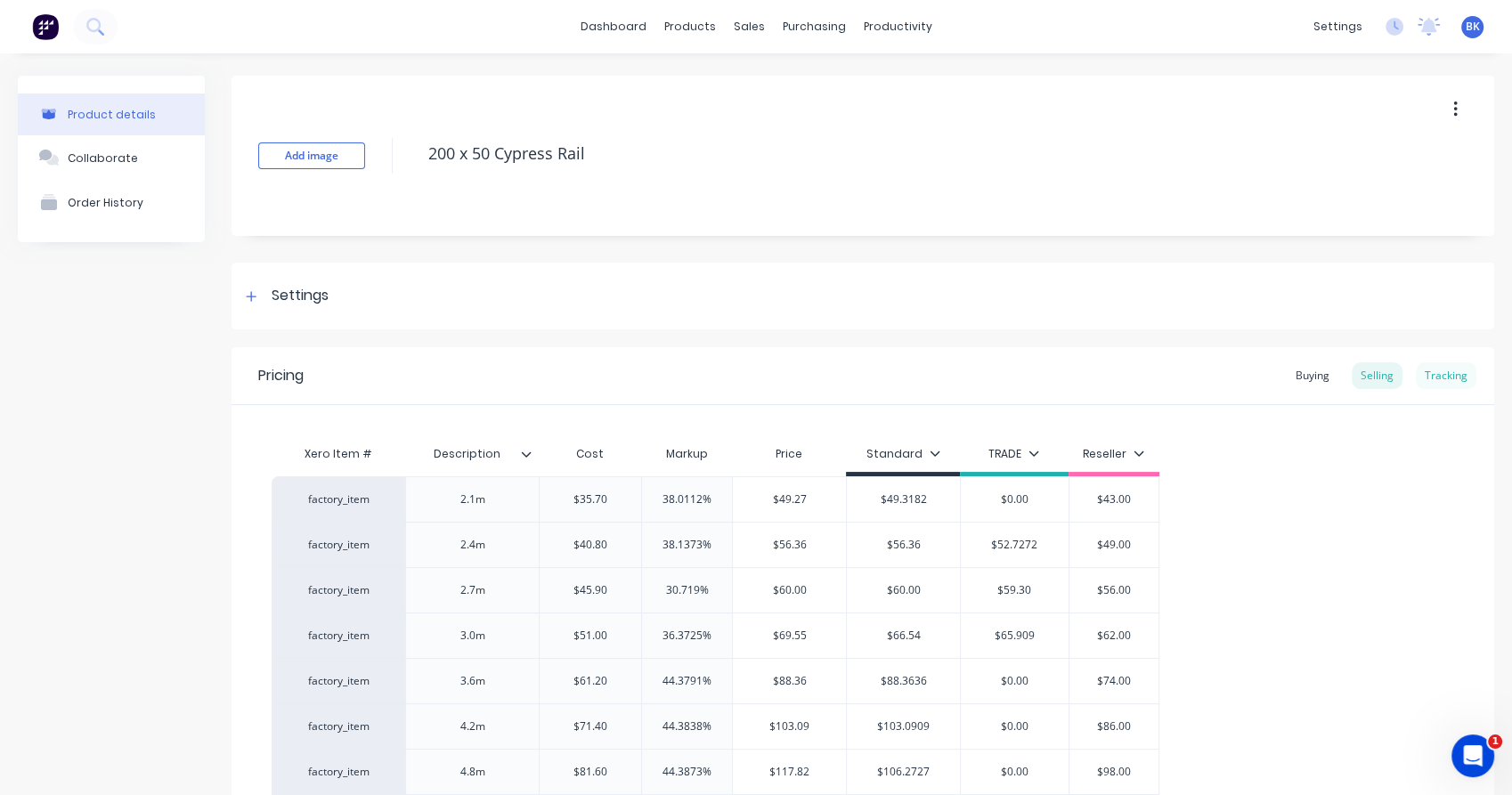
click at [1433, 370] on div "Tracking" at bounding box center [1445, 376] width 60 height 26
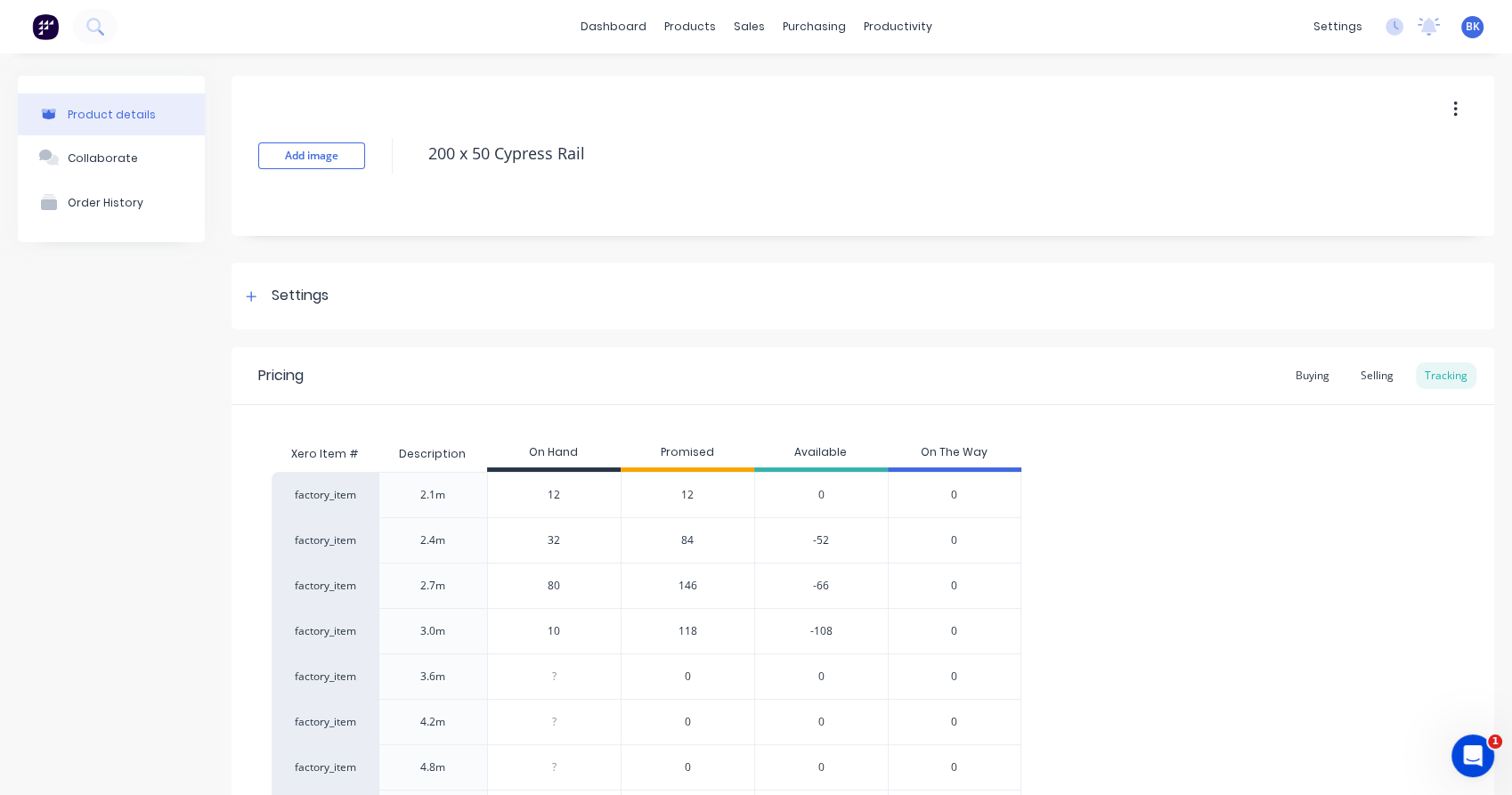
click at [689, 493] on span "12" at bounding box center [687, 495] width 13 height 16
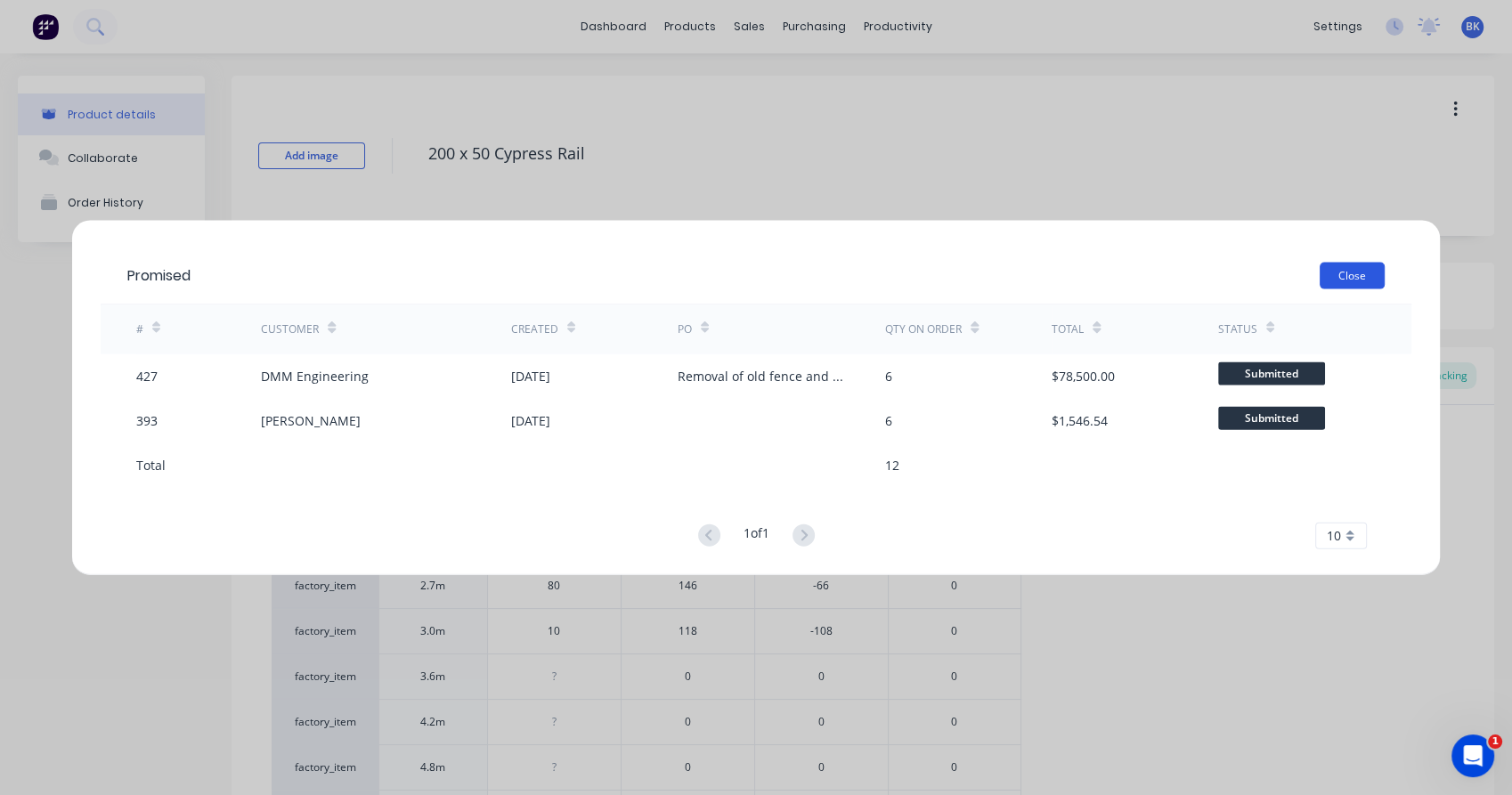
click at [1355, 274] on button "Close" at bounding box center [1351, 274] width 65 height 26
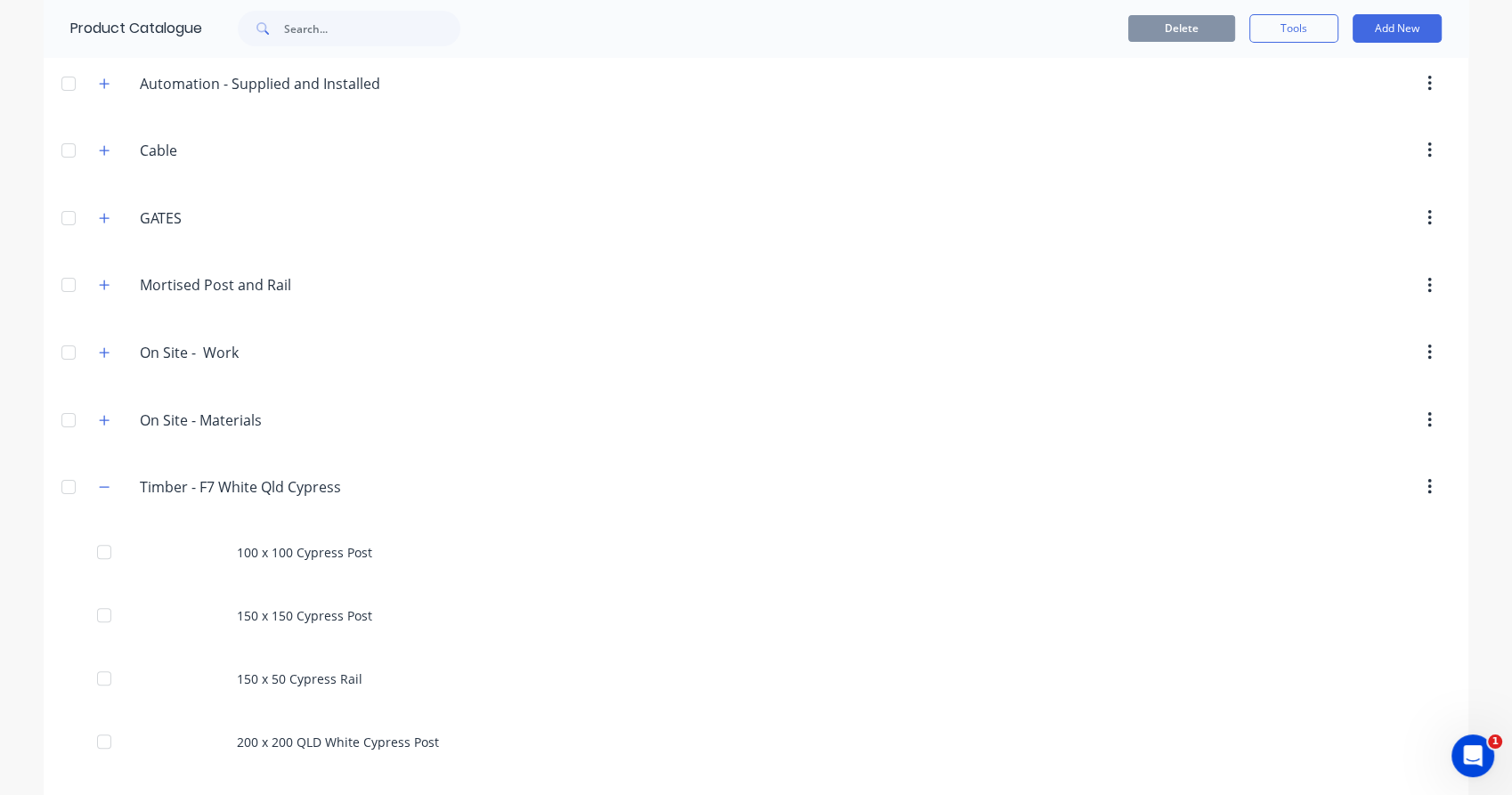
scroll to position [340, 0]
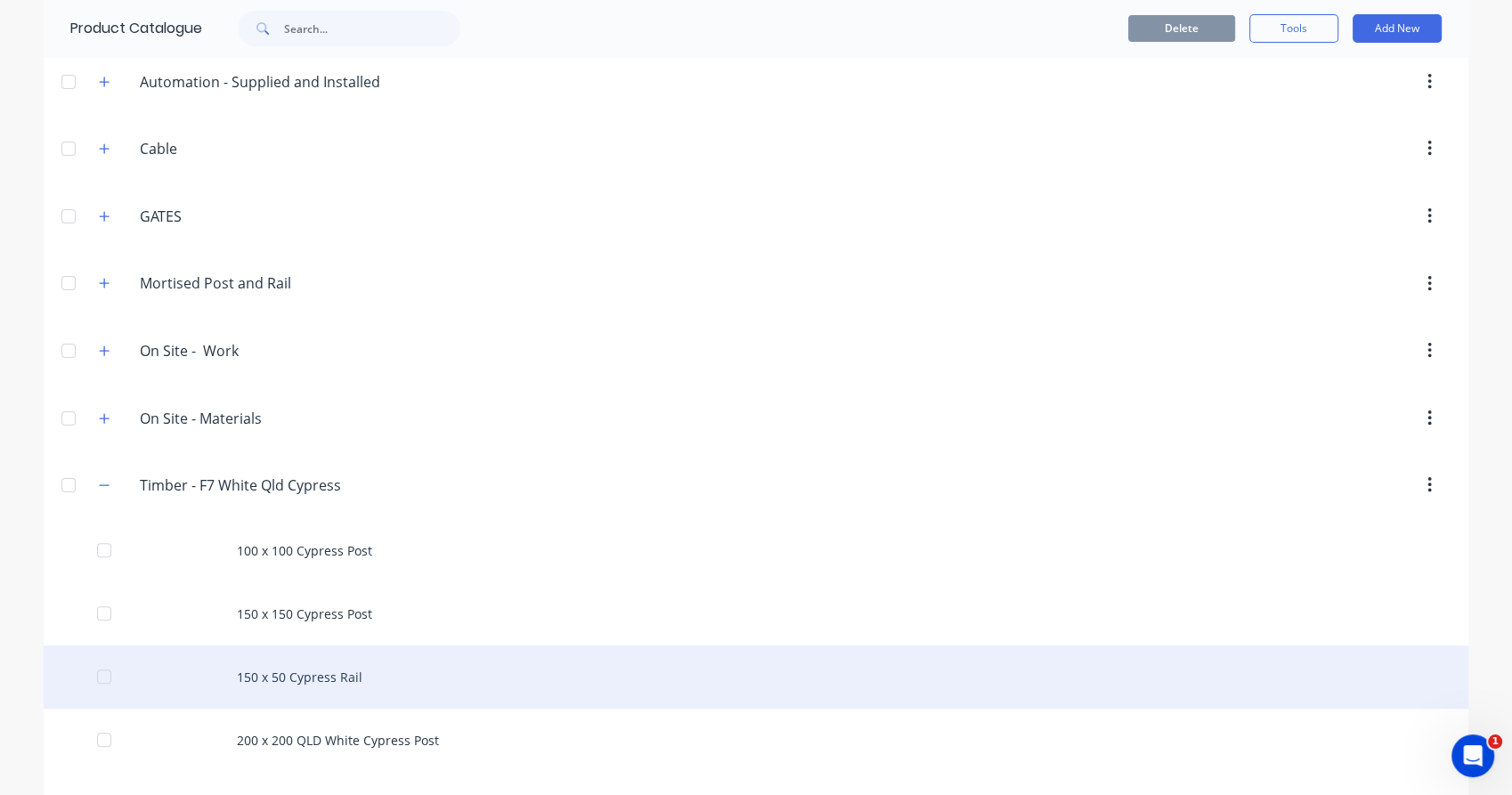
click at [392, 679] on div "150 x 50 Cypress Rail" at bounding box center [756, 676] width 1424 height 63
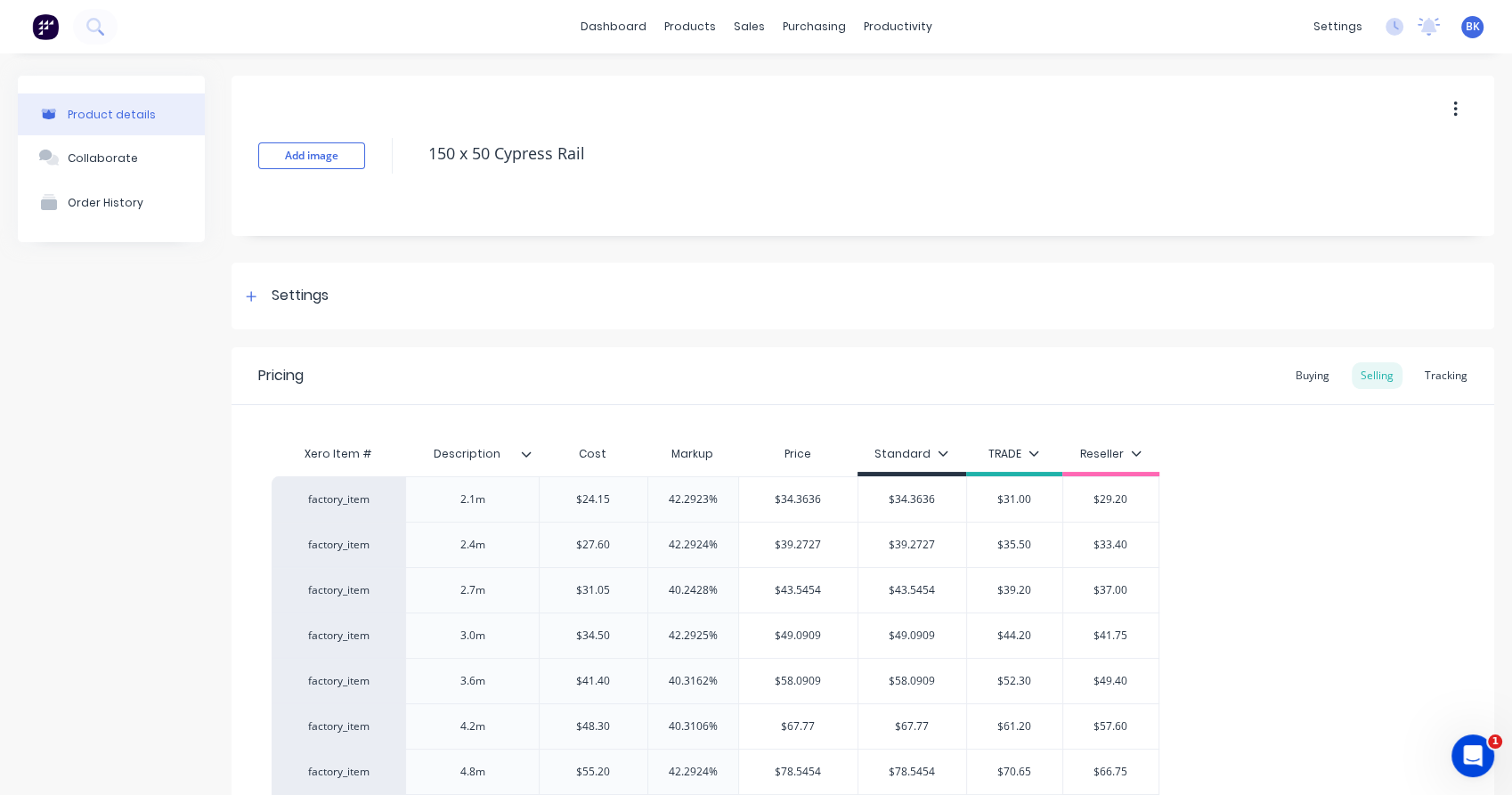
type textarea "x"
click at [1439, 384] on div "Tracking" at bounding box center [1445, 376] width 60 height 26
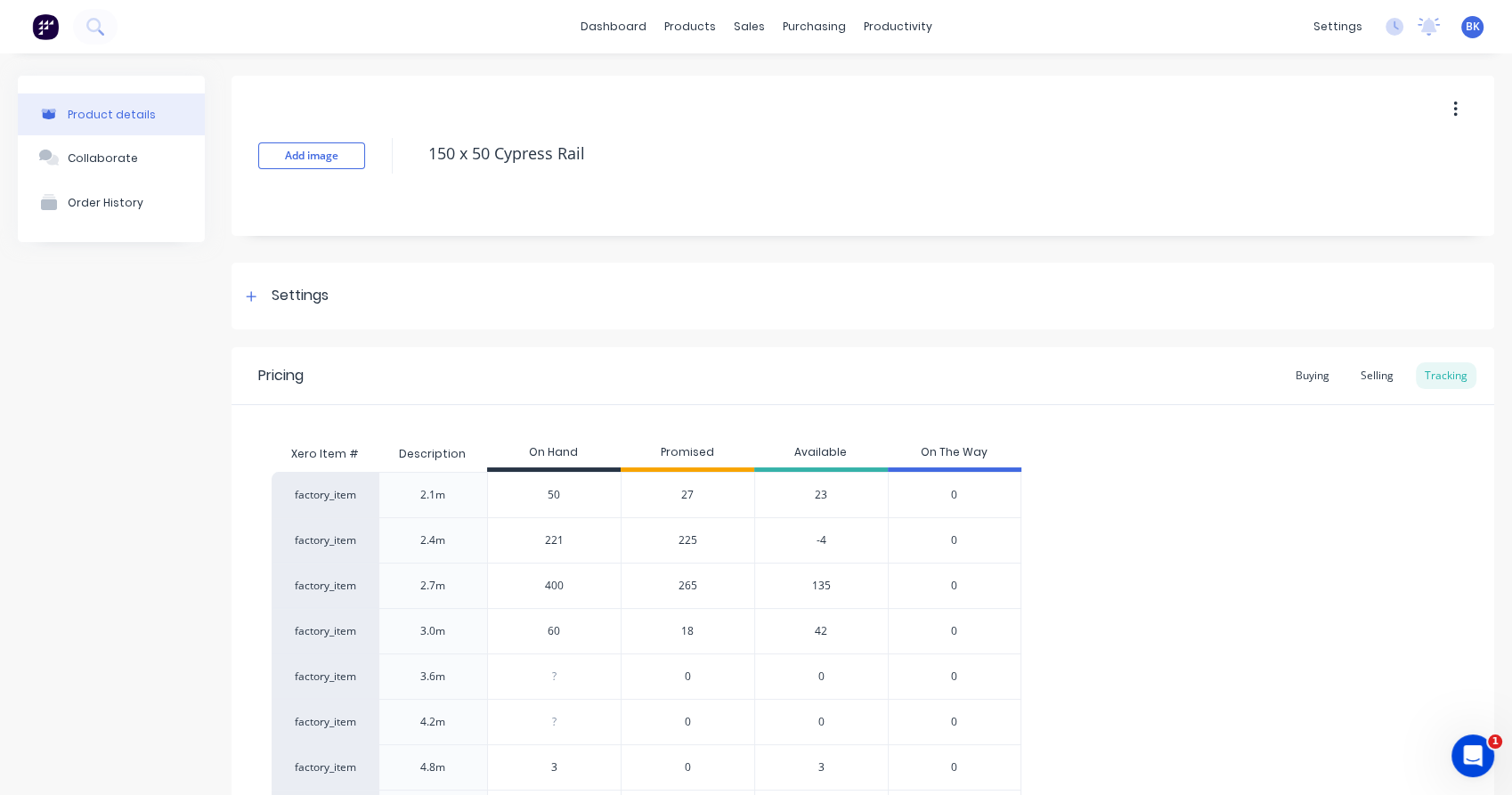
click at [683, 586] on span "265" at bounding box center [688, 586] width 18 height 16
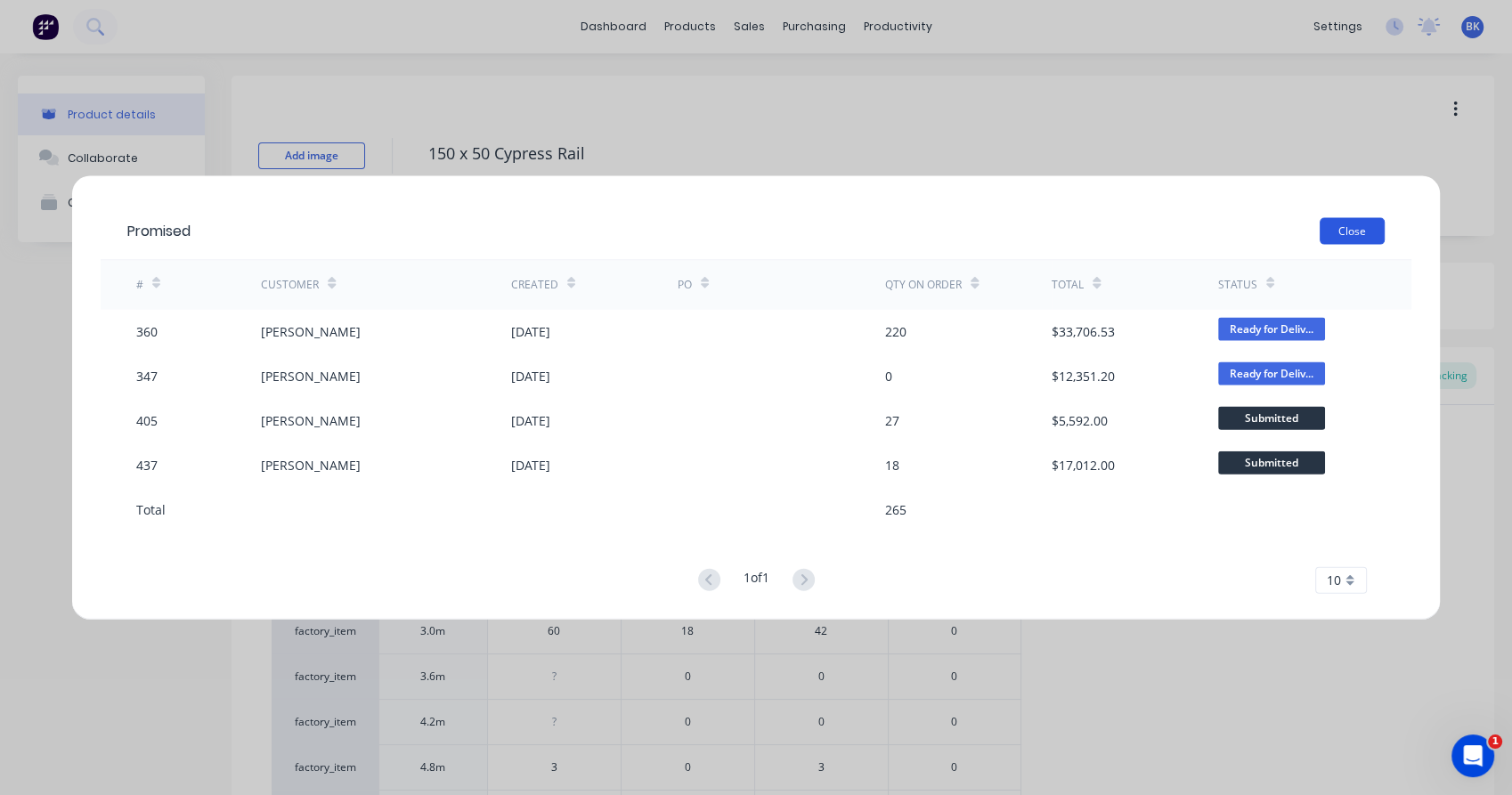
click at [1370, 238] on button "Close" at bounding box center [1351, 230] width 65 height 26
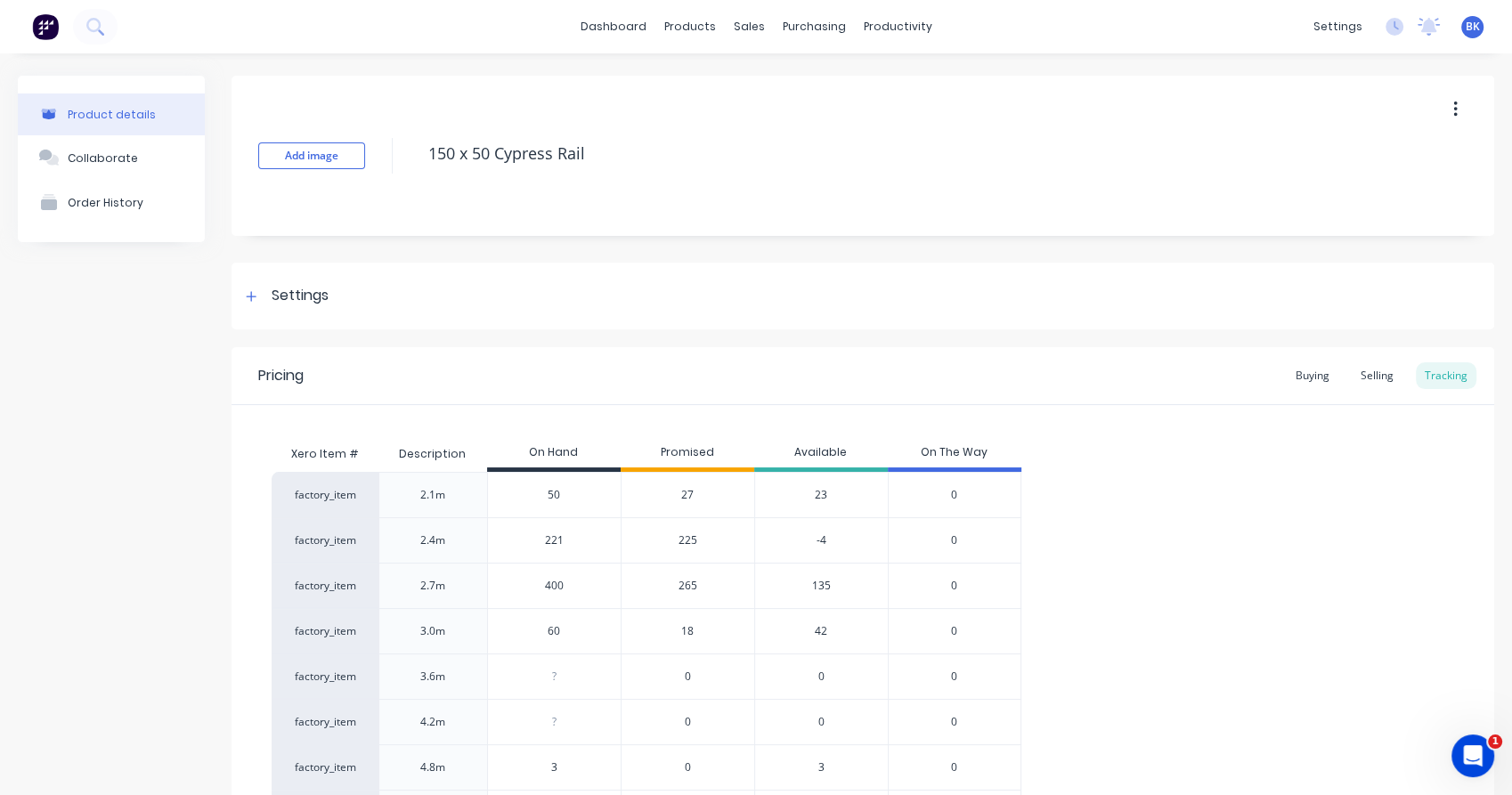
click at [700, 540] on div "225" at bounding box center [687, 540] width 133 height 46
click at [693, 539] on span "225" at bounding box center [688, 541] width 18 height 16
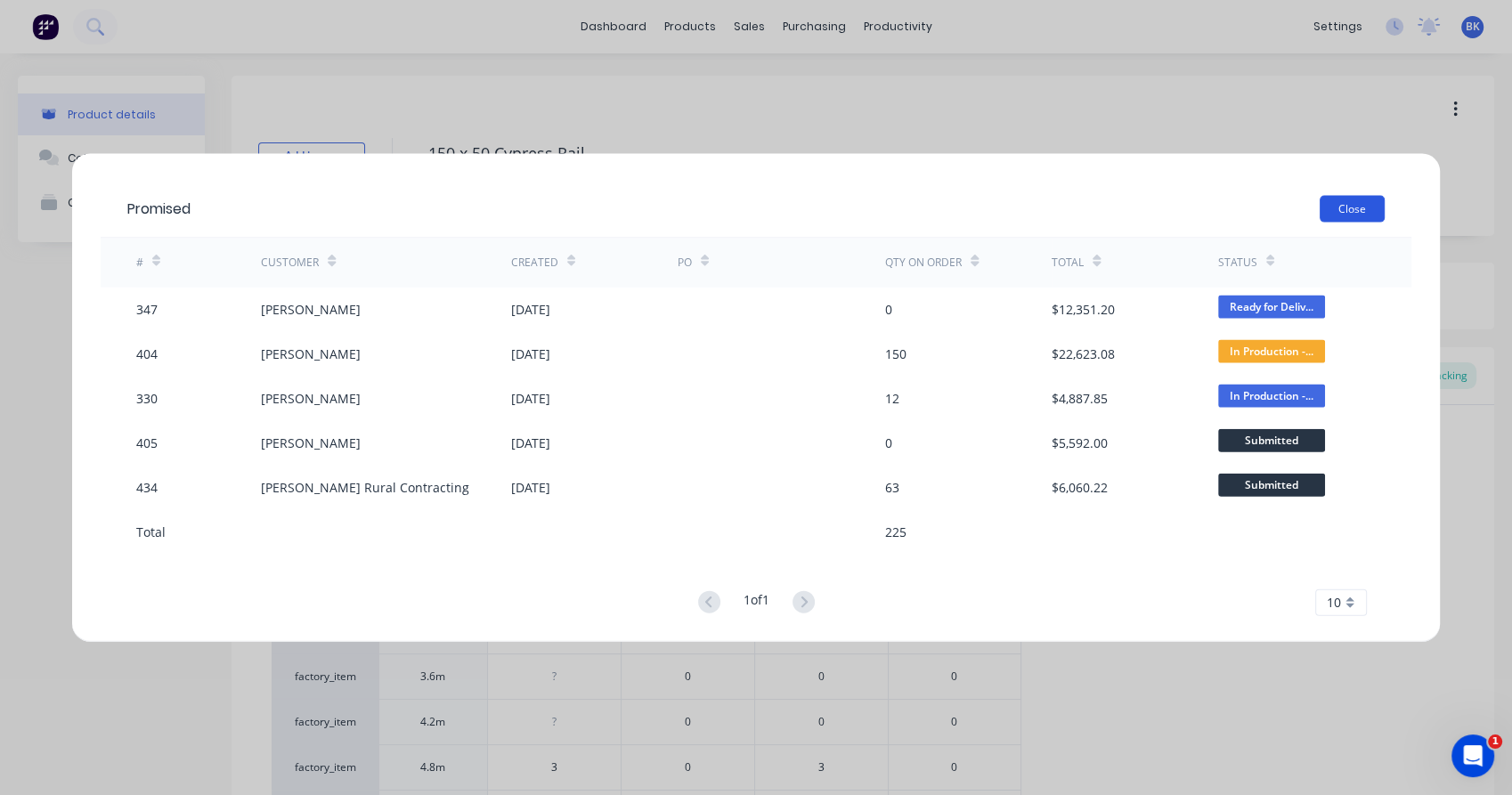
click at [1349, 207] on button "Close" at bounding box center [1351, 207] width 65 height 26
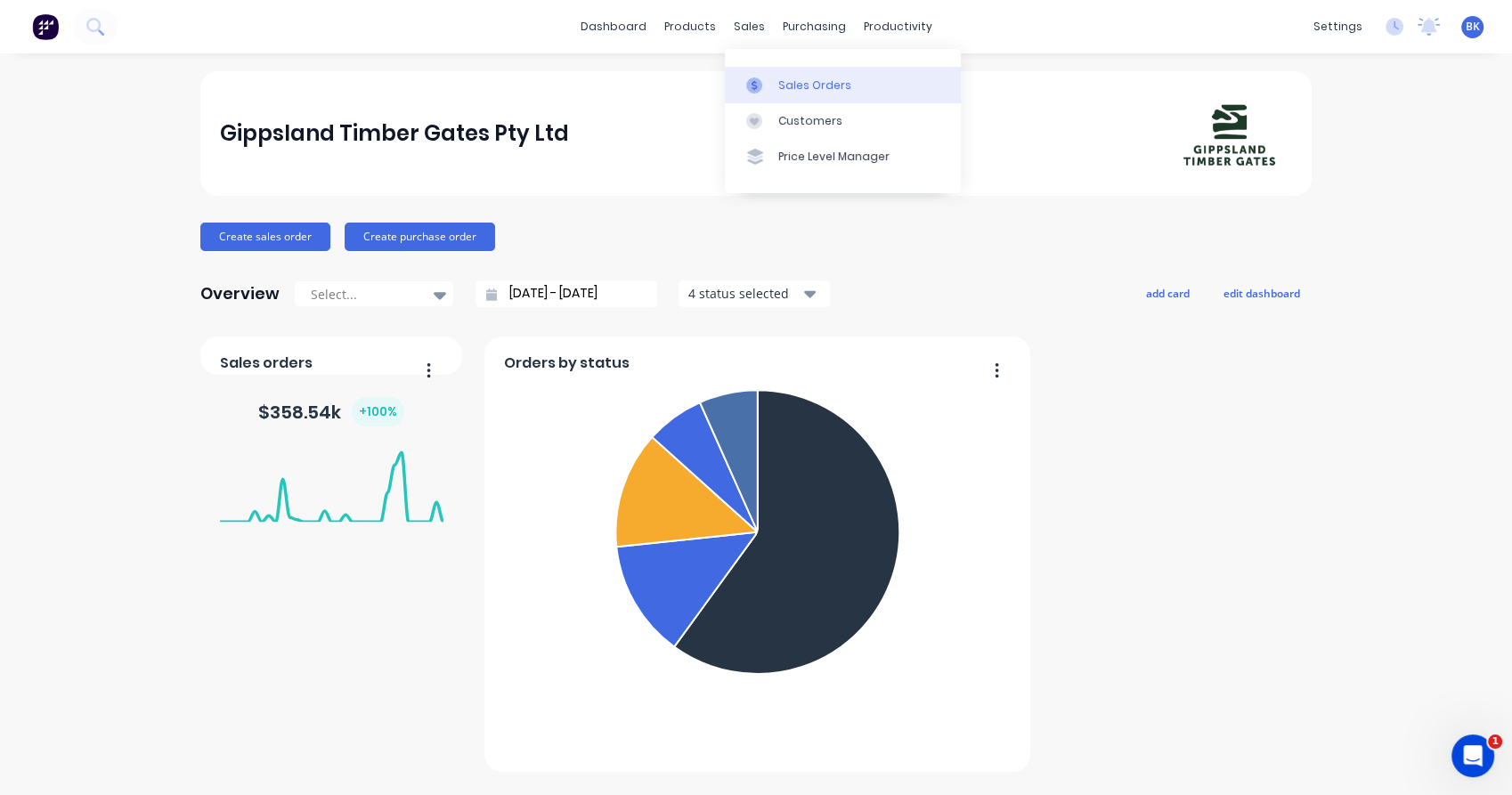
click at [762, 80] on div at bounding box center [759, 86] width 26 height 16
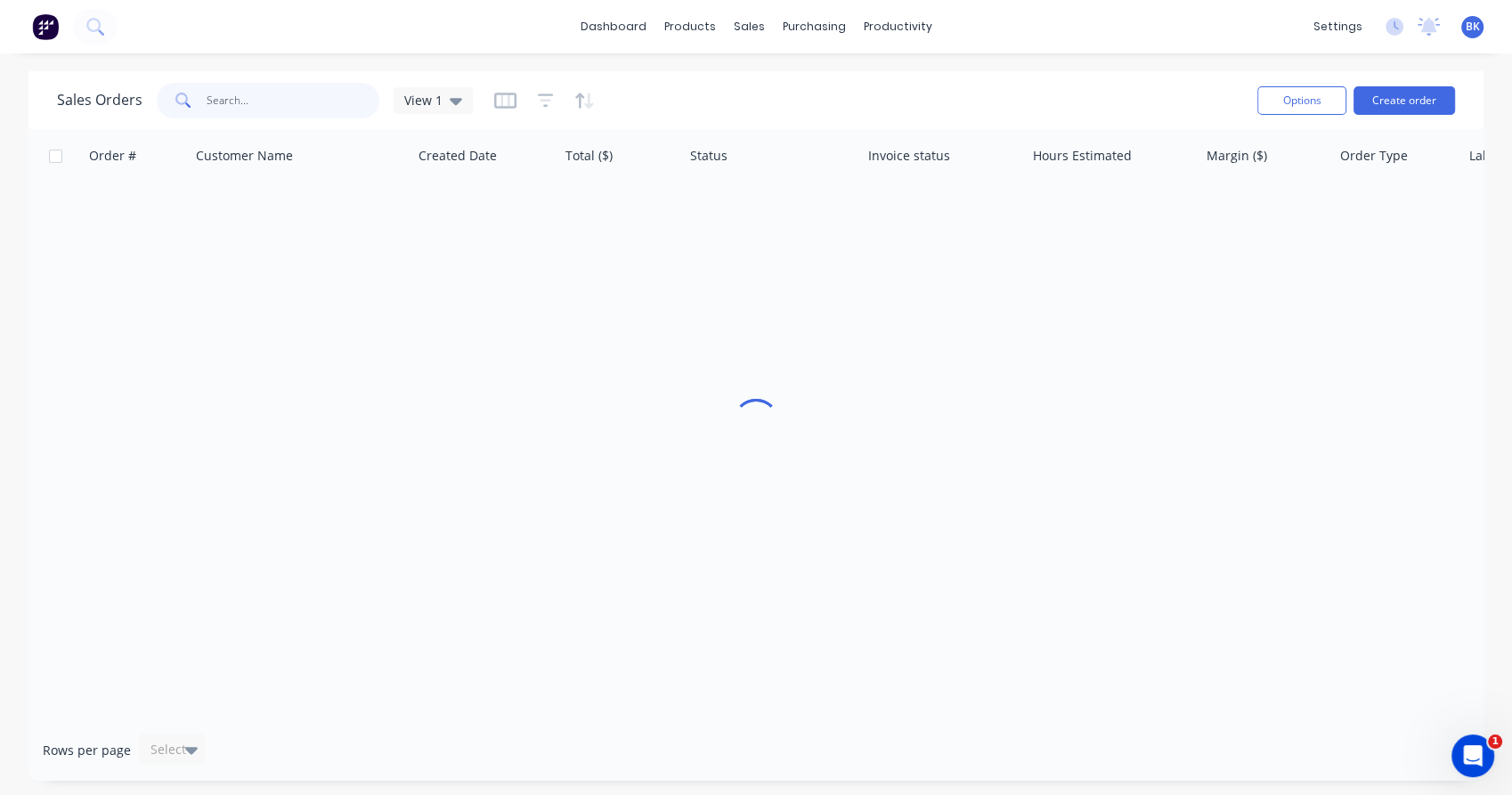
click at [235, 103] on input "text" at bounding box center [293, 101] width 174 height 36
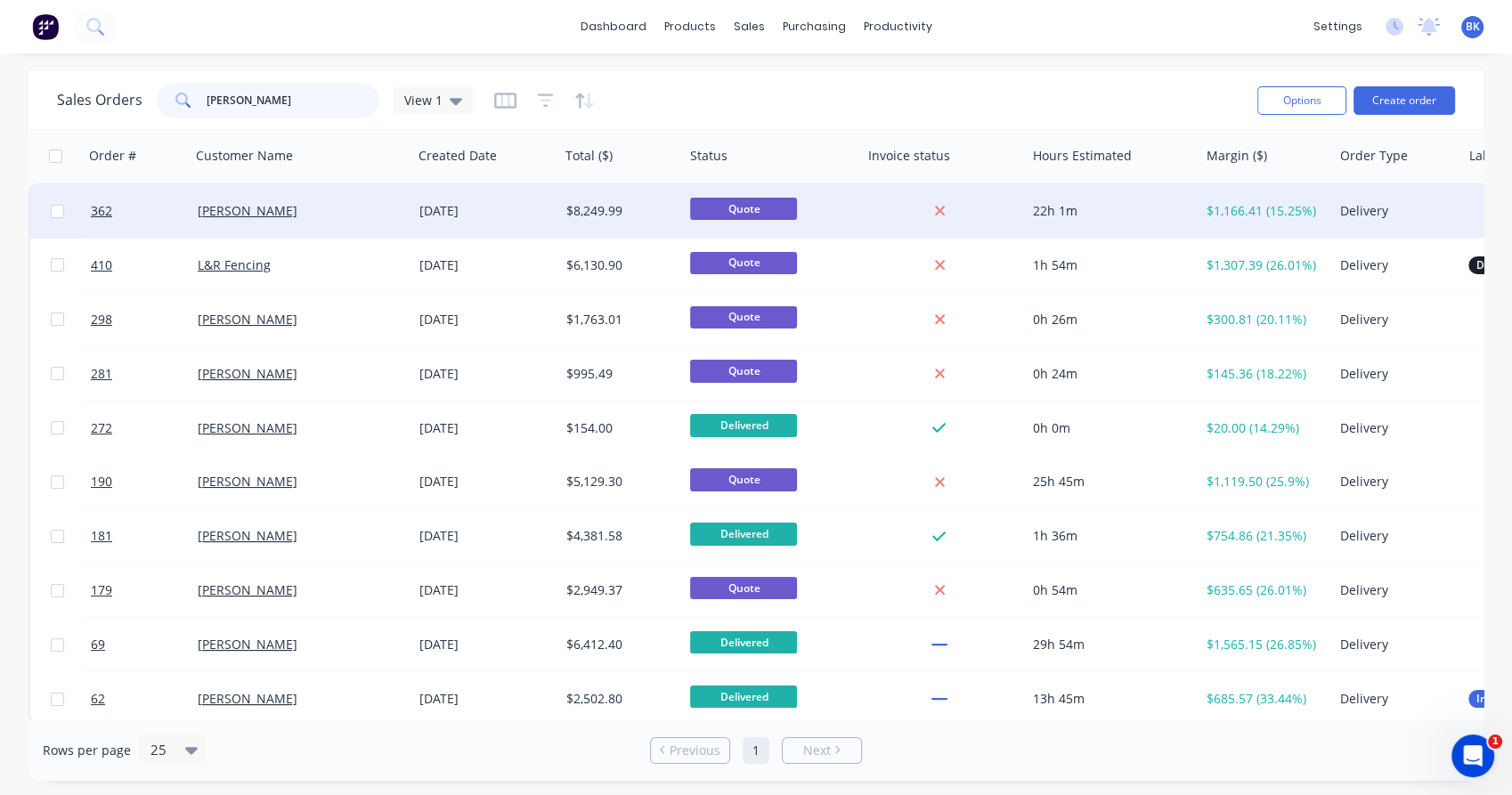
type input "adam"
click at [331, 213] on div "Adam Bek" at bounding box center [296, 210] width 197 height 17
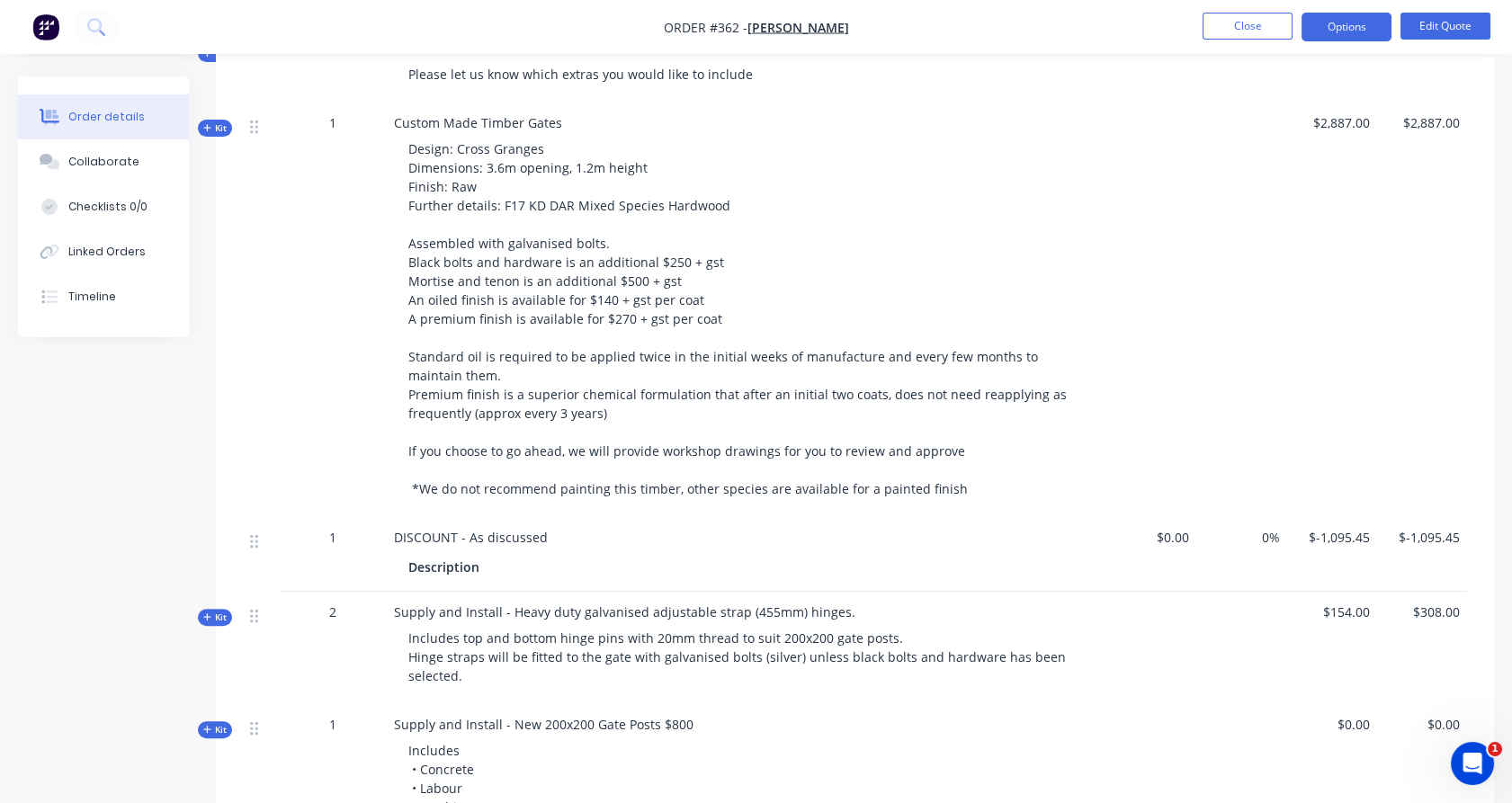
scroll to position [1116, 0]
click at [134, 166] on button "Collaborate" at bounding box center [102, 162] width 171 height 45
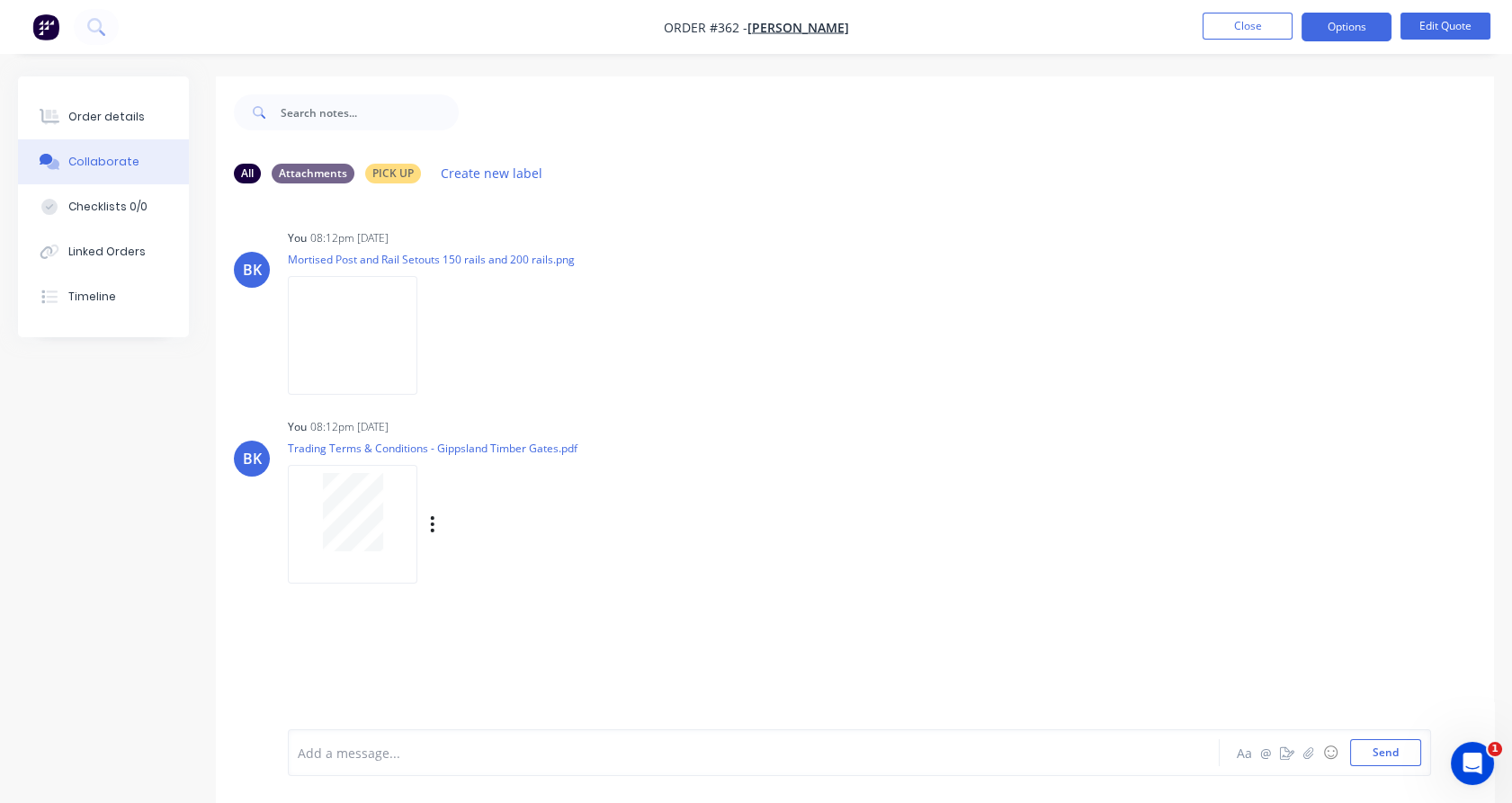
scroll to position [27, 0]
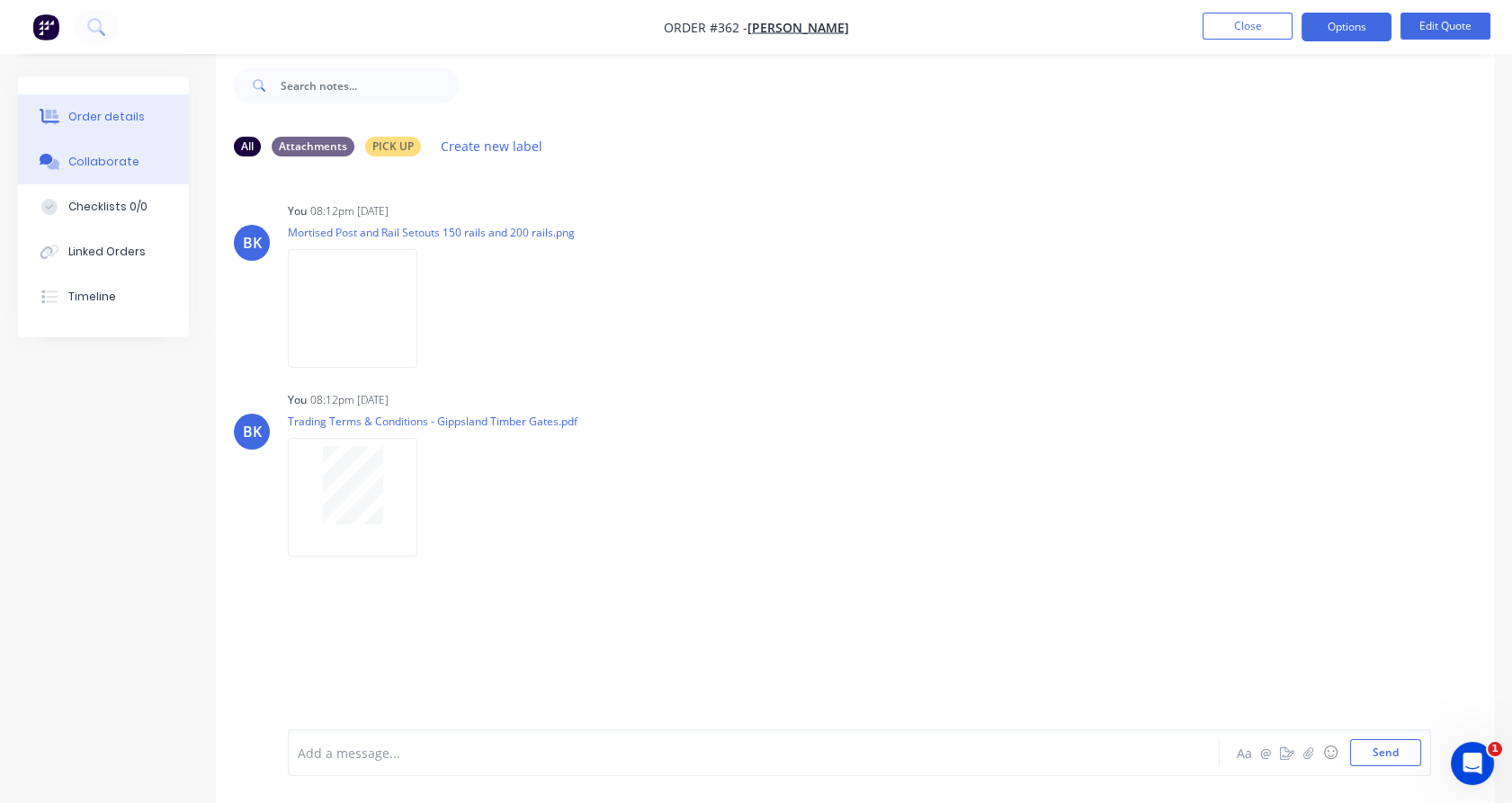
click at [101, 123] on div "Order details" at bounding box center [106, 117] width 77 height 17
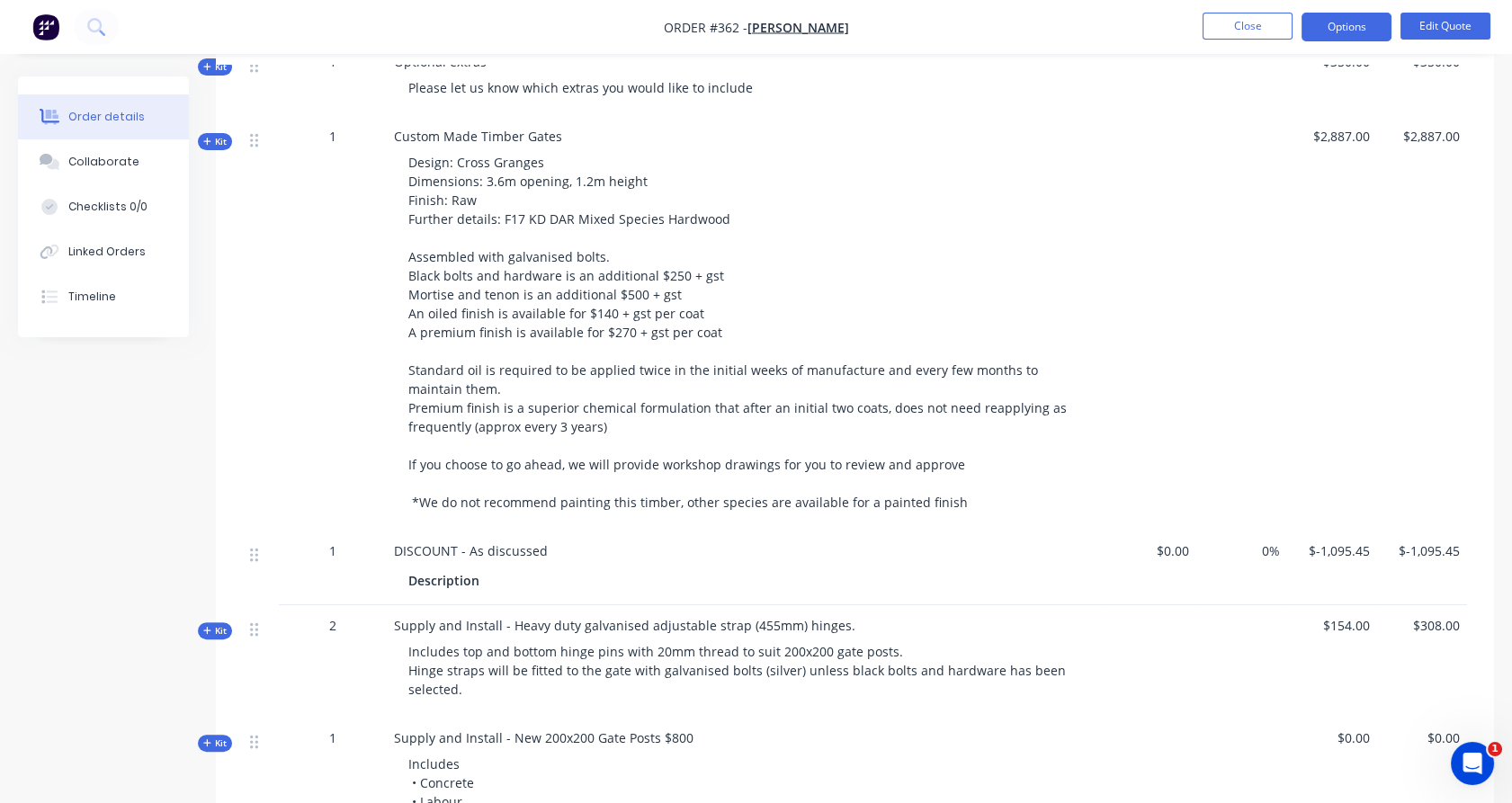
scroll to position [1101, 0]
